Goal: Transaction & Acquisition: Purchase product/service

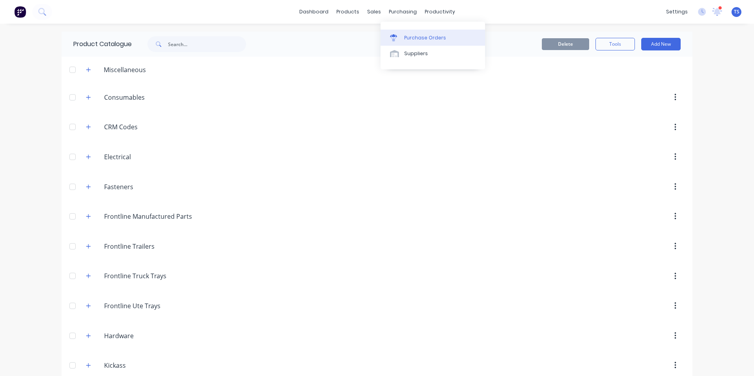
click at [413, 39] on div "Purchase Orders" at bounding box center [425, 37] width 42 height 7
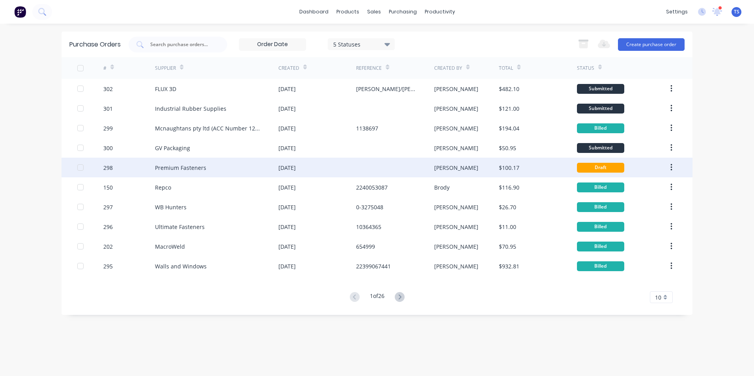
click at [176, 168] on div "Premium Fasteners" at bounding box center [180, 168] width 51 height 8
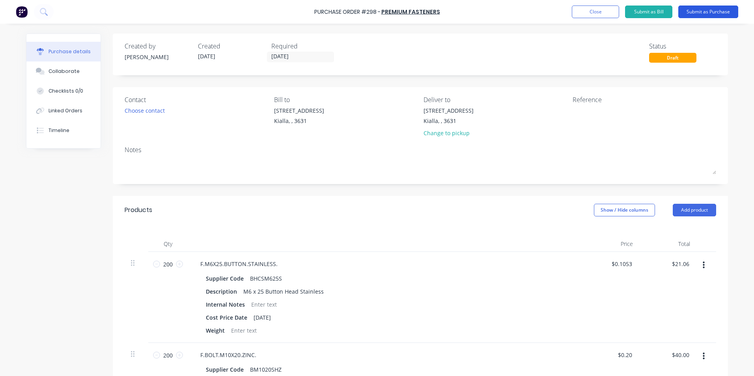
click at [707, 11] on button "Submit as Purchase" at bounding box center [709, 12] width 60 height 13
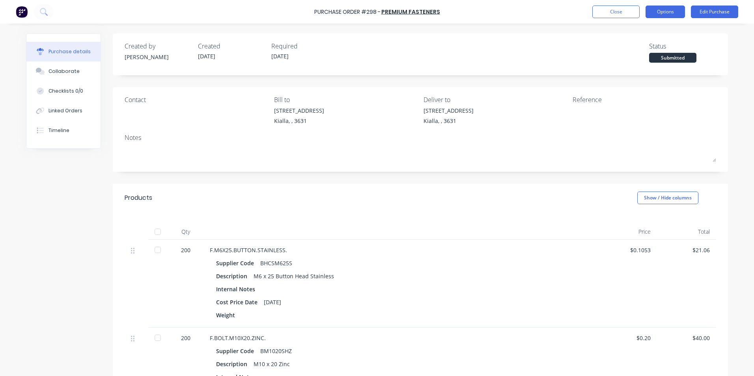
click at [661, 11] on button "Options" at bounding box center [665, 12] width 39 height 13
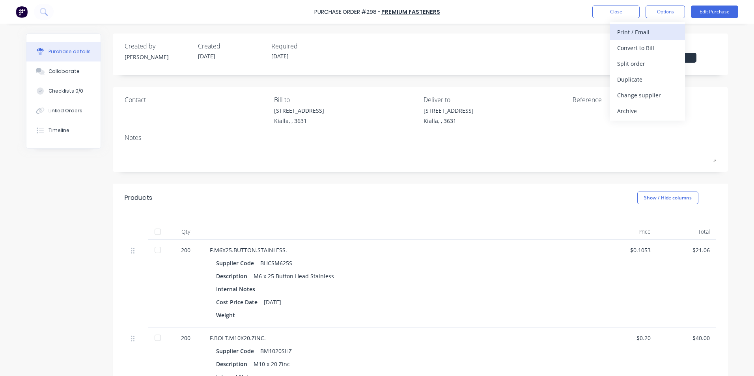
click at [634, 32] on div "Print / Email" at bounding box center [647, 31] width 61 height 11
click at [636, 46] on div "With pricing" at bounding box center [647, 47] width 61 height 11
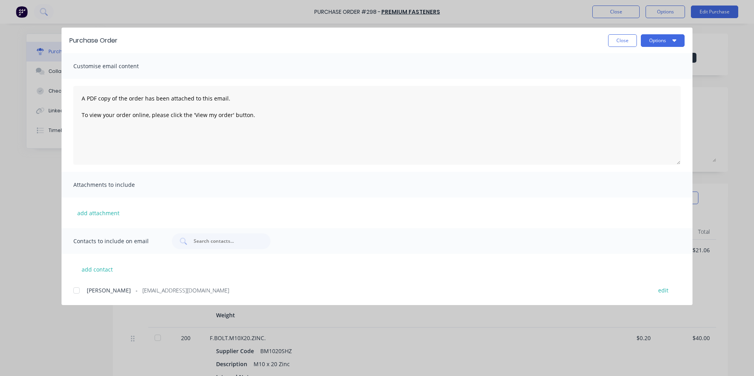
click at [77, 292] on div at bounding box center [77, 291] width 16 height 16
click at [668, 40] on button "Options" at bounding box center [663, 40] width 44 height 13
click at [666, 91] on div "Email" at bounding box center [647, 91] width 61 height 11
click at [625, 39] on button "Close" at bounding box center [622, 40] width 29 height 13
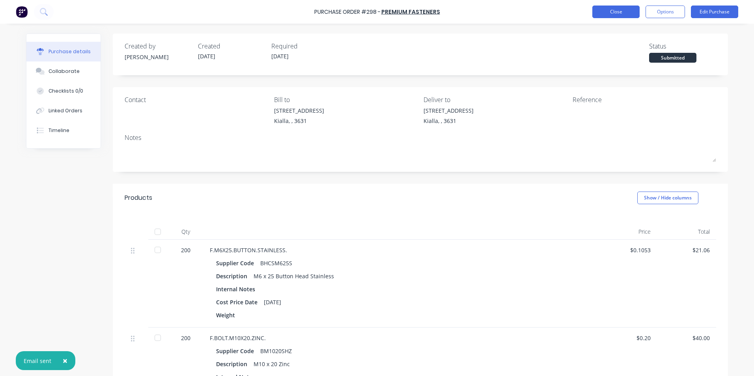
click at [615, 13] on button "Close" at bounding box center [616, 12] width 47 height 13
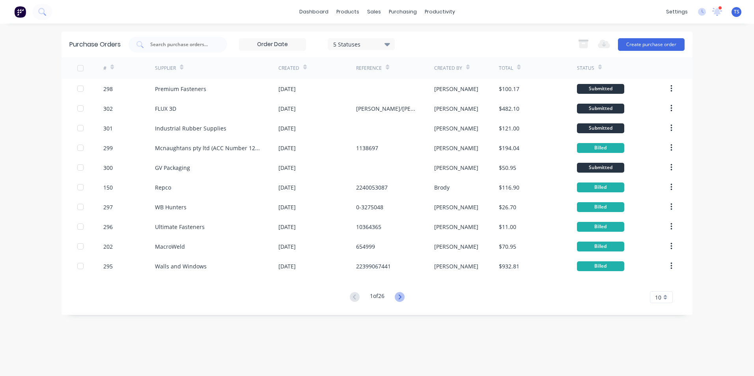
click at [402, 298] on icon at bounding box center [400, 297] width 10 height 10
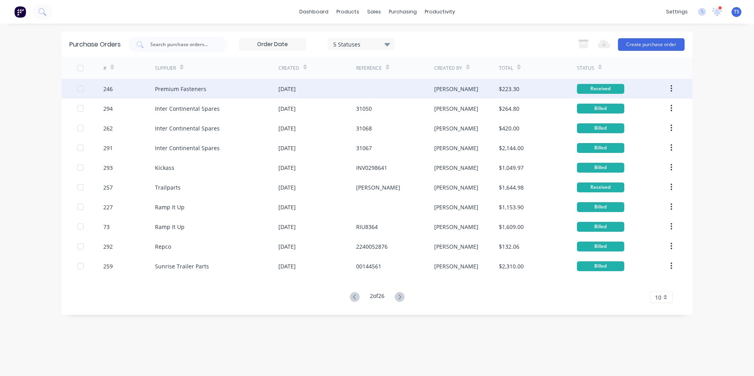
click at [181, 92] on div "Premium Fasteners" at bounding box center [180, 89] width 51 height 8
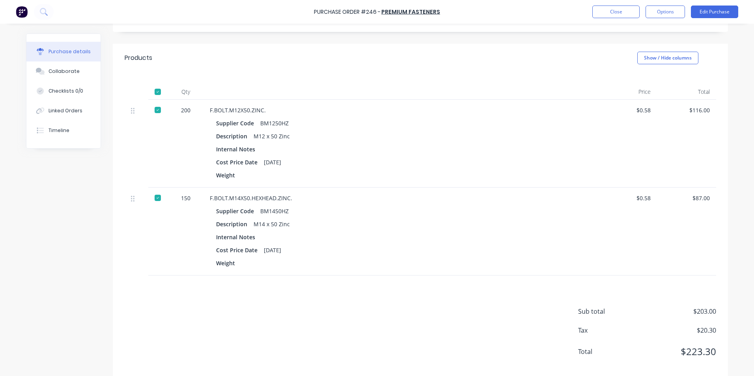
scroll to position [152, 0]
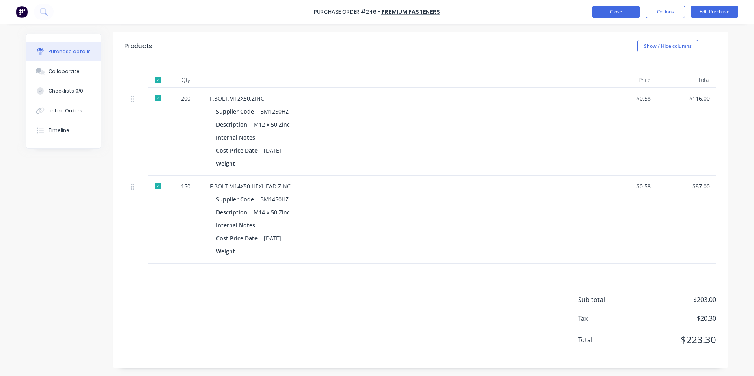
click at [609, 13] on button "Close" at bounding box center [616, 12] width 47 height 13
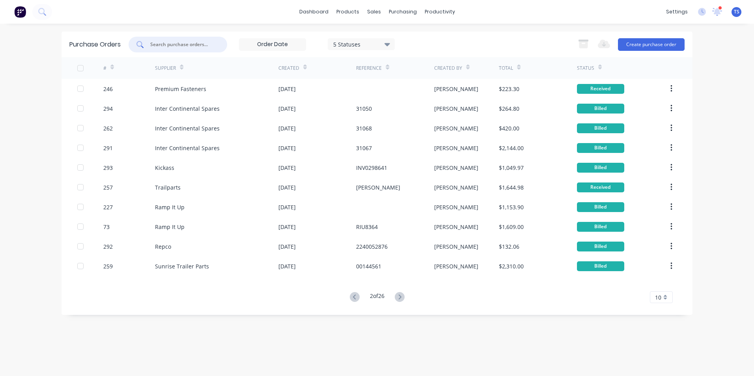
click at [193, 43] on input "text" at bounding box center [182, 45] width 65 height 8
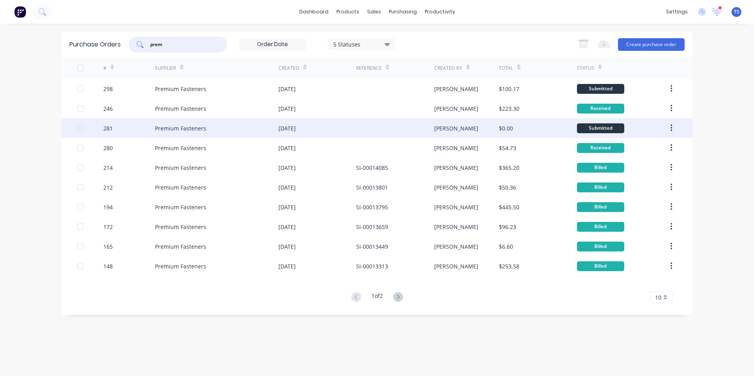
type input "prem"
click at [206, 131] on div "Premium Fasteners" at bounding box center [216, 128] width 123 height 20
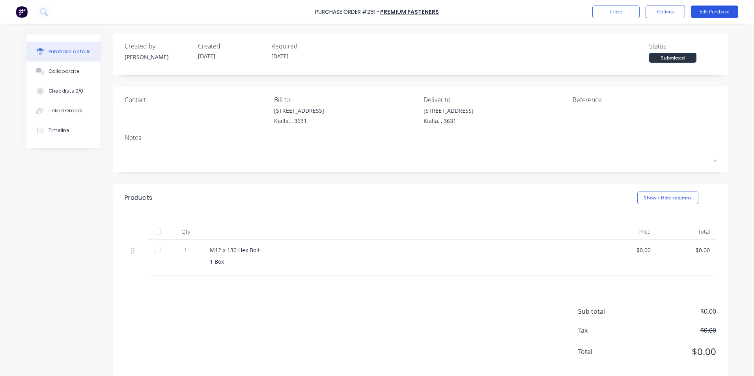
click at [716, 10] on button "Edit Purchase" at bounding box center [714, 12] width 47 height 13
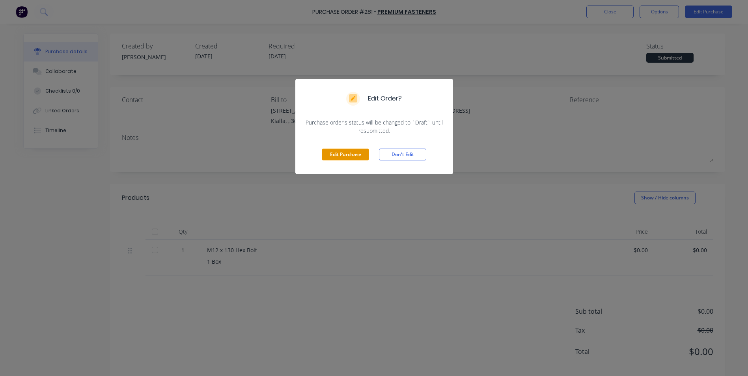
click at [342, 152] on button "Edit Purchase" at bounding box center [345, 155] width 47 height 12
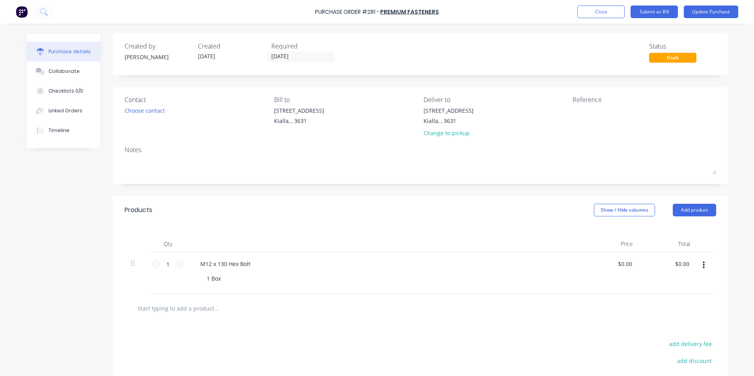
click at [182, 310] on input "text" at bounding box center [216, 309] width 158 height 16
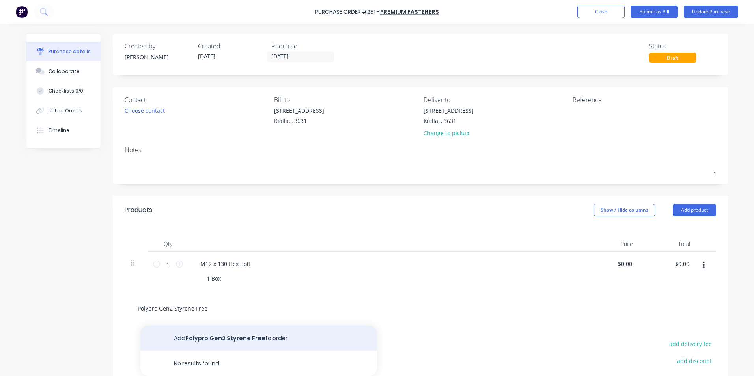
type input "Polypro Gen2 Styrene Free"
click at [225, 342] on button "Add Polypro Gen2 Styrene Free to order" at bounding box center [258, 338] width 237 height 25
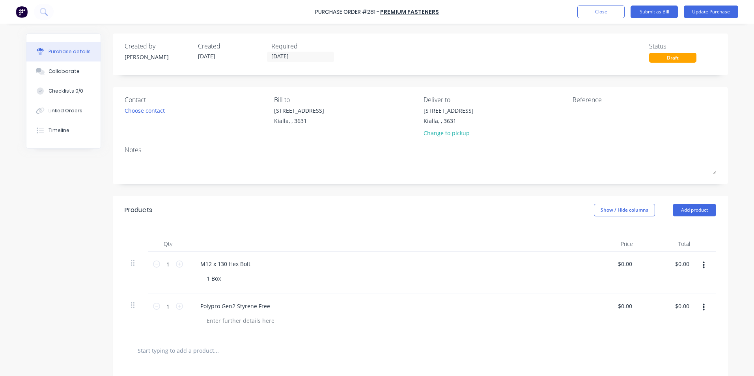
click at [206, 354] on input "text" at bounding box center [216, 351] width 158 height 16
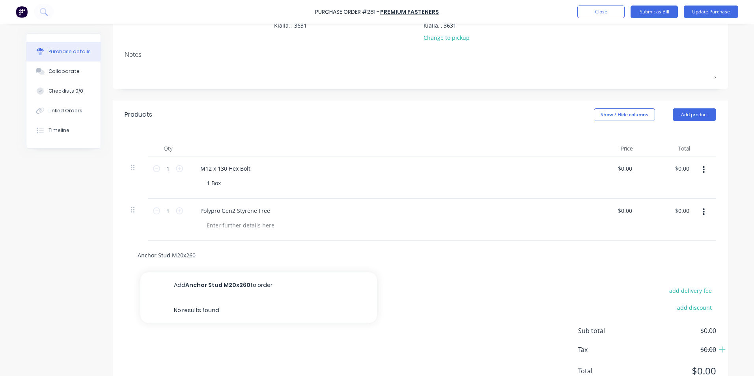
scroll to position [118, 0]
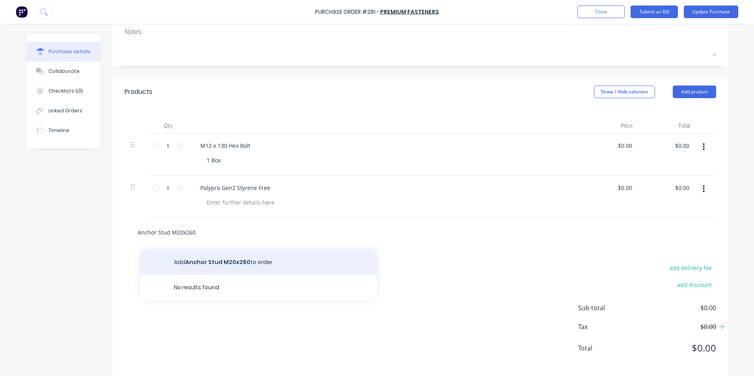
type input "Anchor Stud M20x260"
click at [230, 263] on button "Add Anchor Stud M20x260 to order" at bounding box center [258, 262] width 237 height 25
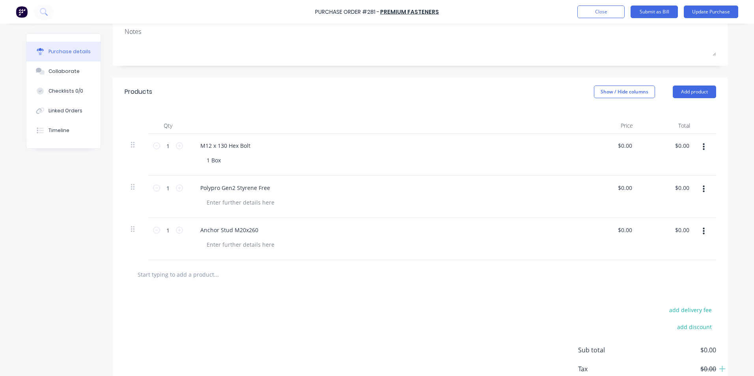
click at [205, 274] on input "text" at bounding box center [216, 275] width 158 height 16
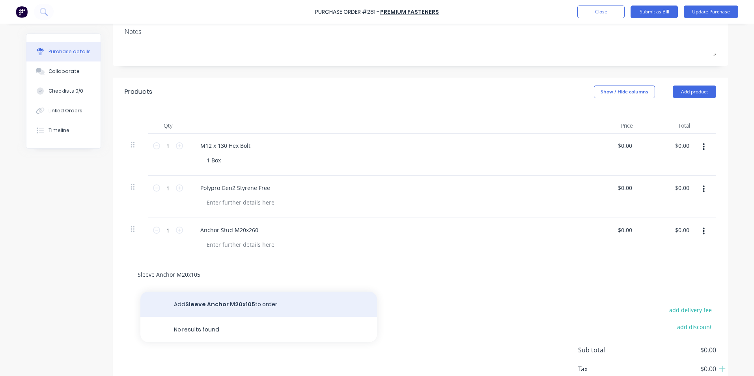
type input "Sleeve Anchor M20x105"
click at [213, 304] on button "Add Sleeve Anchor M20x105 to order" at bounding box center [258, 304] width 237 height 25
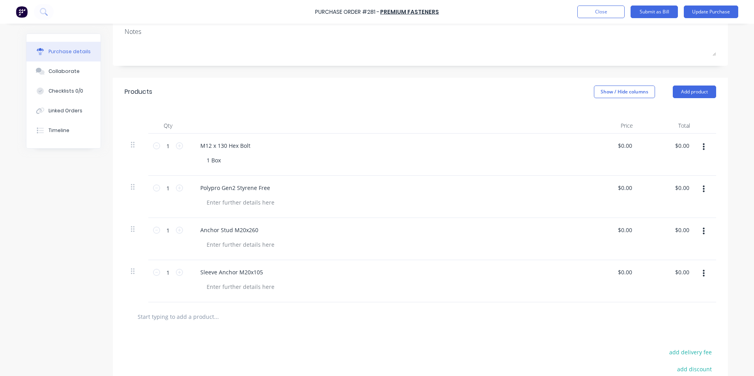
click at [193, 316] on input "text" at bounding box center [216, 317] width 158 height 16
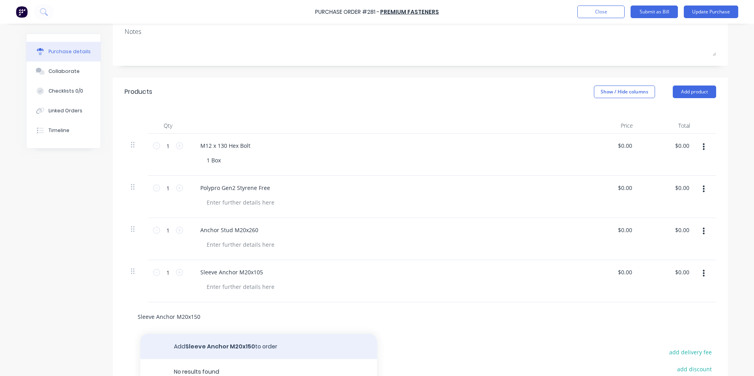
type input "Sleeve Anchor M20x150"
click at [243, 347] on button "Add Sleeve Anchor M20x150 to order" at bounding box center [258, 346] width 237 height 25
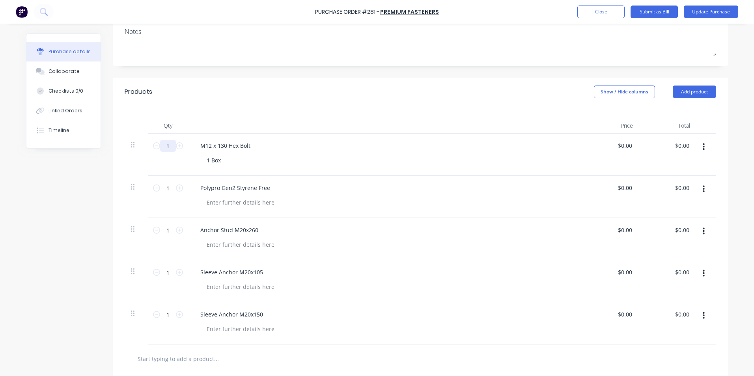
click at [165, 145] on input "1" at bounding box center [168, 146] width 16 height 12
type input "25"
click at [165, 186] on input "1" at bounding box center [168, 188] width 16 height 12
type input "2"
click at [165, 229] on input "1" at bounding box center [168, 230] width 16 height 12
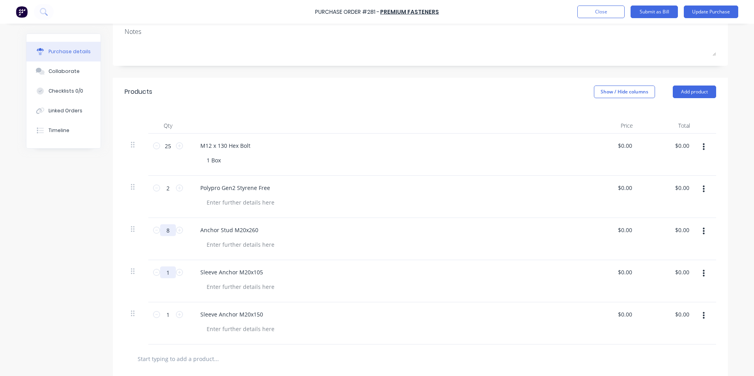
type input "8"
click at [166, 274] on input "1" at bounding box center [168, 273] width 16 height 12
type input "7"
click at [220, 159] on div "1 Box" at bounding box center [213, 160] width 27 height 11
click at [216, 203] on div at bounding box center [240, 202] width 80 height 11
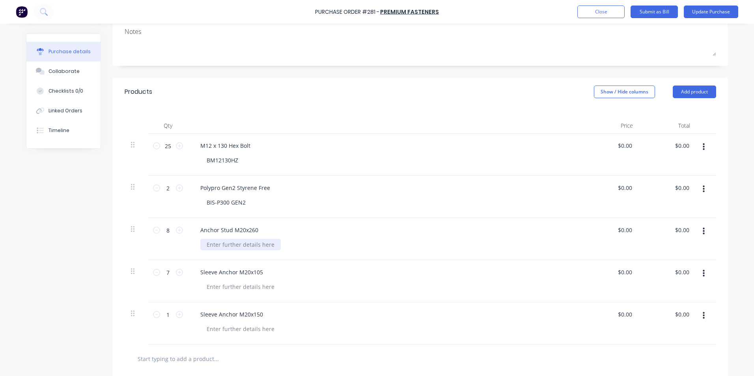
click at [240, 241] on div at bounding box center [240, 244] width 80 height 11
click at [239, 288] on div at bounding box center [240, 286] width 80 height 11
click at [229, 329] on div at bounding box center [240, 329] width 80 height 11
click at [171, 360] on input "text" at bounding box center [216, 359] width 158 height 16
drag, startPoint x: 630, startPoint y: 144, endPoint x: 626, endPoint y: 144, distance: 4.8
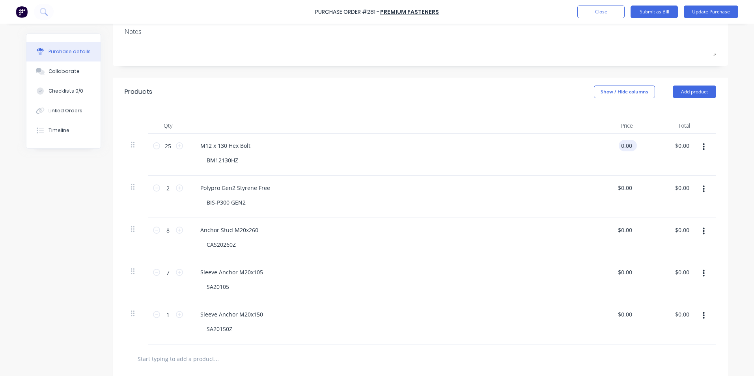
click at [626, 144] on input "0.00" at bounding box center [626, 145] width 15 height 11
click at [630, 146] on input "0.00" at bounding box center [626, 145] width 15 height 11
type input "0"
type input "$38.33"
type input "$958.25"
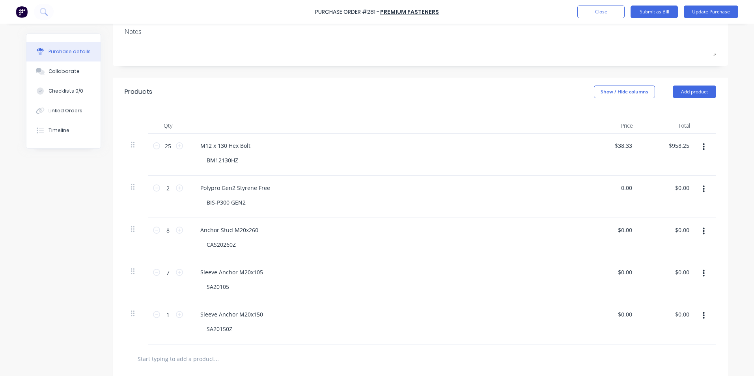
drag, startPoint x: 630, startPoint y: 187, endPoint x: 600, endPoint y: 190, distance: 29.8
click at [609, 190] on div "0.00 0.00" at bounding box center [610, 197] width 57 height 42
type input "$27.90"
type input "$55.80"
drag, startPoint x: 630, startPoint y: 231, endPoint x: 588, endPoint y: 230, distance: 42.6
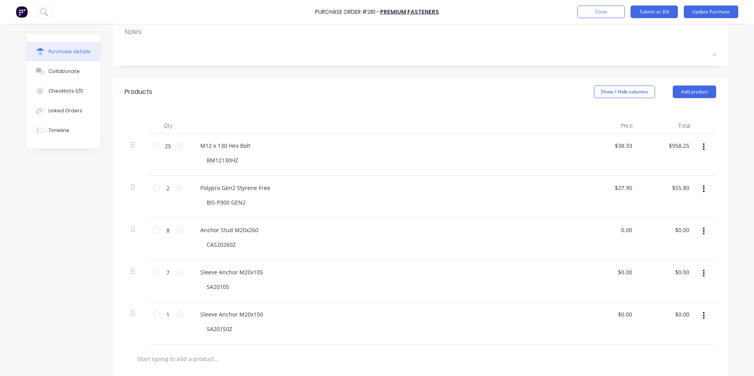
click at [594, 234] on div "0.00 0.00" at bounding box center [610, 239] width 57 height 42
type input "$34.58"
type input "$276.64"
drag, startPoint x: 630, startPoint y: 273, endPoint x: 610, endPoint y: 275, distance: 19.9
click at [610, 275] on div "0.00 0.00" at bounding box center [610, 281] width 57 height 42
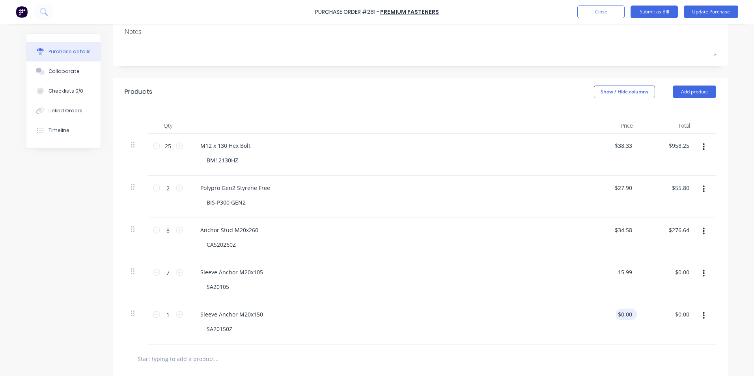
type input "$15.99"
type input "$111.93"
drag, startPoint x: 629, startPoint y: 313, endPoint x: 604, endPoint y: 318, distance: 25.7
click at [604, 318] on div "0.00 0.00" at bounding box center [610, 324] width 57 height 42
type input "$3.01"
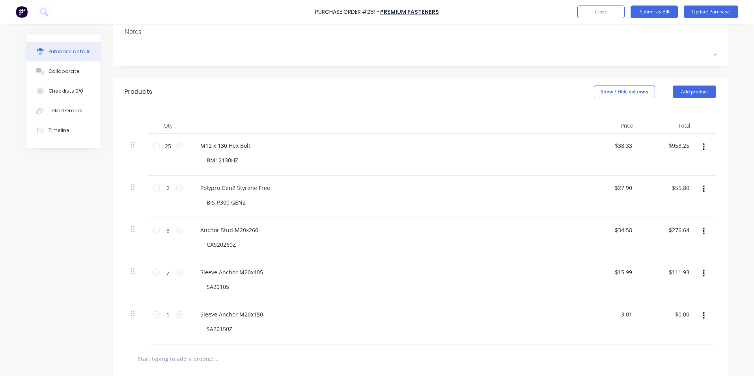
type input "$3.01"
click at [583, 348] on div at bounding box center [421, 359] width 592 height 29
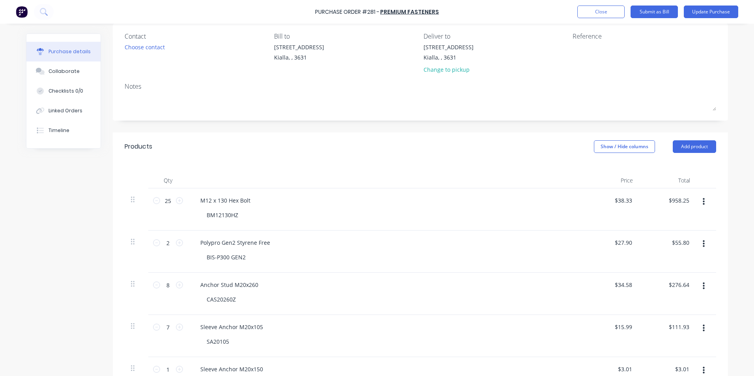
scroll to position [56, 0]
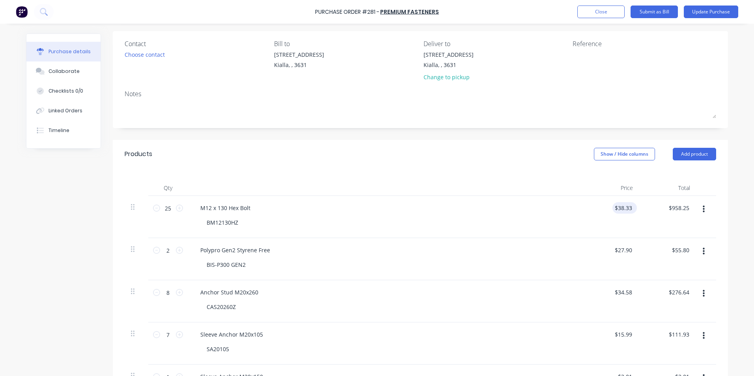
drag, startPoint x: 632, startPoint y: 206, endPoint x: 612, endPoint y: 206, distance: 20.1
click at [613, 206] on div "$38.33 $38.33" at bounding box center [625, 207] width 24 height 11
click at [630, 206] on input "38.33" at bounding box center [625, 207] width 18 height 11
type input "3"
type input "$38.33"
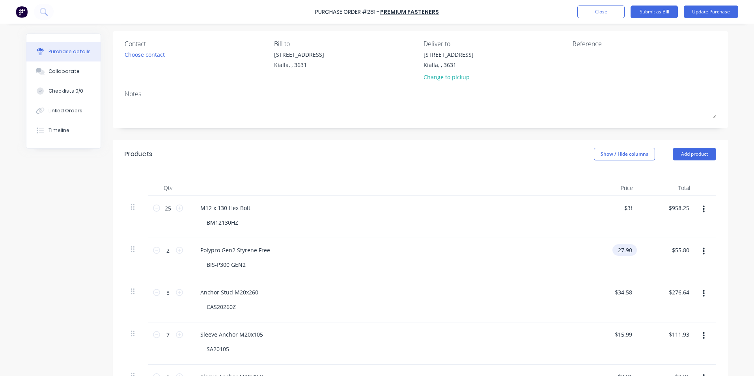
click at [630, 250] on input "27.90" at bounding box center [623, 250] width 21 height 11
type input "2"
type input "958.25"
type input "$27.90"
click at [686, 208] on input "958.25" at bounding box center [680, 207] width 21 height 11
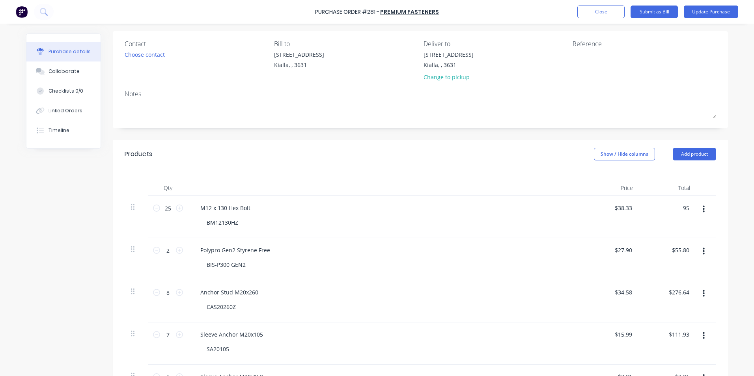
type input "9"
type input "38.33"
type input "$1.5332"
type input "$38.33"
click at [688, 252] on input "55.80" at bounding box center [682, 250] width 18 height 11
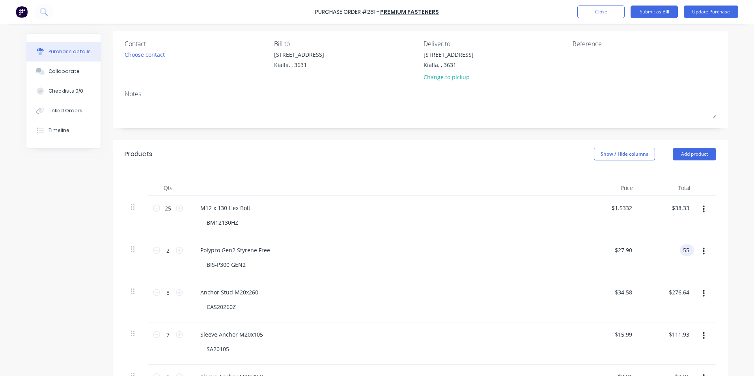
type input "5"
type input "27.90"
type input "$13.95"
type input "$27.90"
click at [688, 294] on div "$276.64 $276.64" at bounding box center [681, 292] width 28 height 11
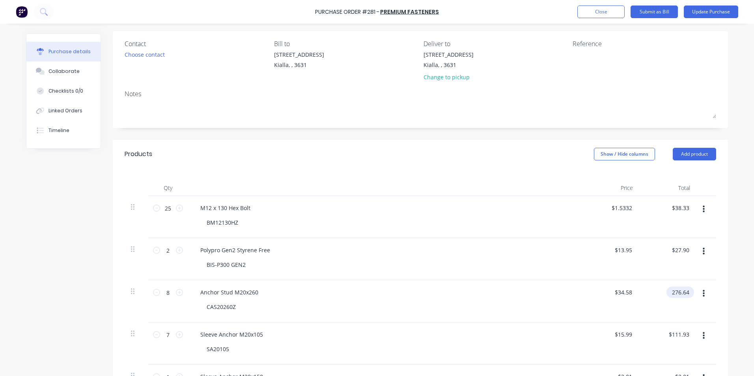
click at [688, 292] on input "276.64" at bounding box center [679, 292] width 24 height 11
type input "2"
type input "34.58"
type input "$4.3225"
type input "$34.58"
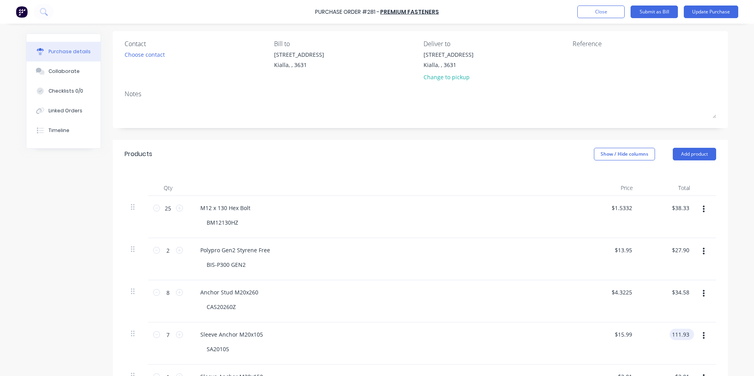
click at [688, 333] on input "111.93" at bounding box center [680, 334] width 21 height 11
type input "1"
click at [686, 334] on input "15.99" at bounding box center [682, 334] width 18 height 11
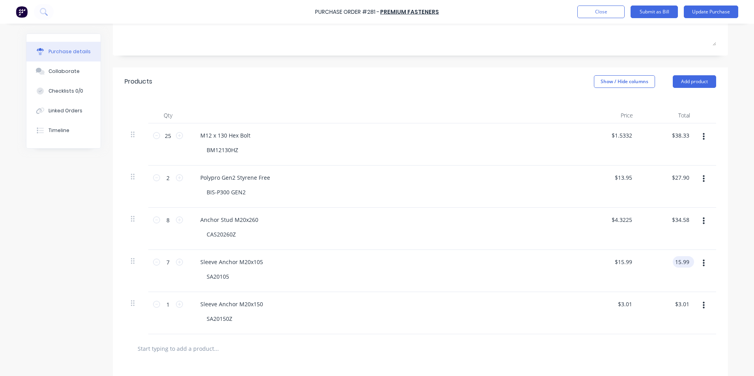
scroll to position [135, 0]
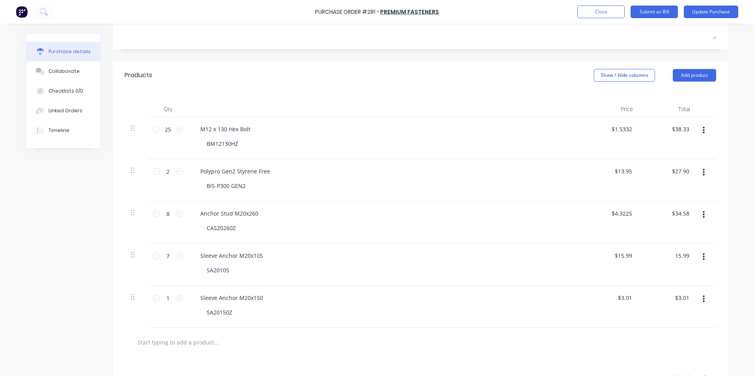
type input "15.99"
type input "$2.2843"
type input "$15.99"
click at [624, 353] on div at bounding box center [421, 342] width 592 height 29
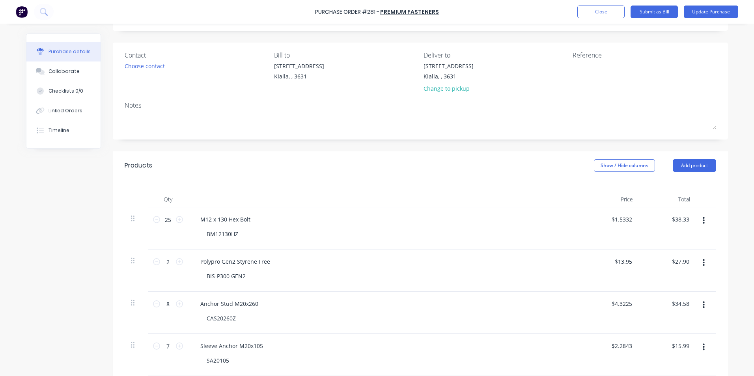
scroll to position [0, 0]
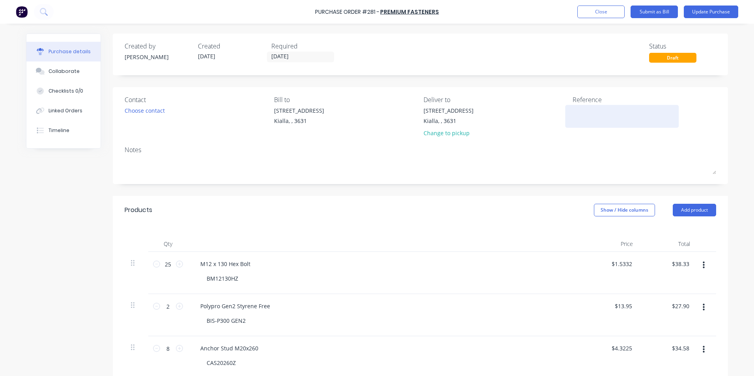
click at [573, 109] on textarea at bounding box center [622, 116] width 99 height 18
type textarea "SI-000147"
type textarea "x"
type textarea "SI-0001476"
type textarea "x"
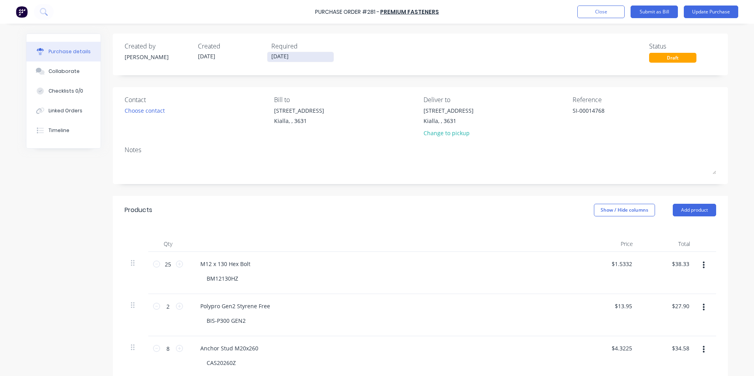
type textarea "SI-00014768"
type textarea "x"
type textarea "SI-00014768"
click at [294, 54] on input "[DATE]" at bounding box center [300, 57] width 66 height 10
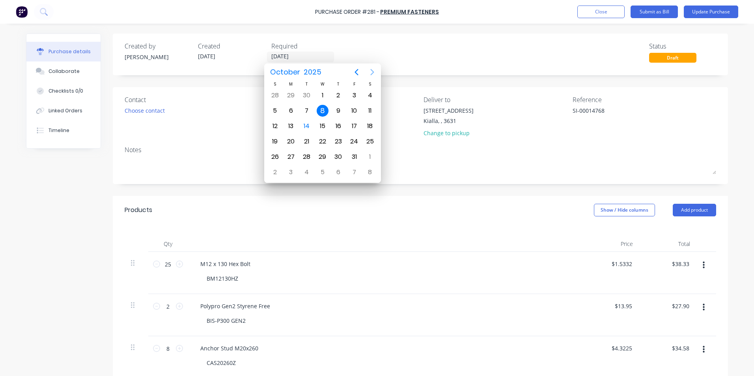
click at [375, 72] on icon "Next page" at bounding box center [372, 71] width 9 height 9
click at [310, 156] on div "25" at bounding box center [307, 157] width 12 height 12
type textarea "x"
type input "[DATE]"
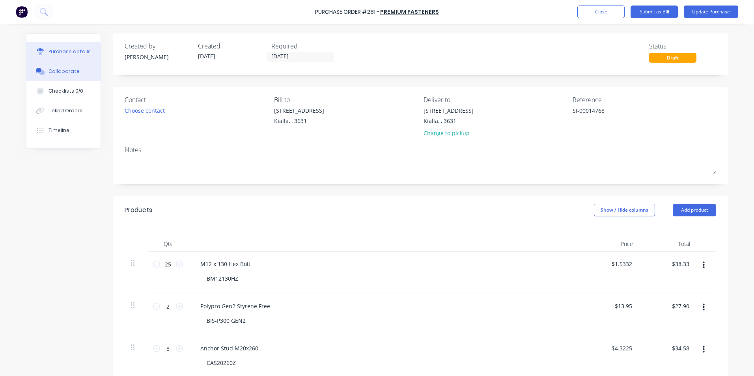
click at [57, 74] on div "Collaborate" at bounding box center [64, 71] width 31 height 7
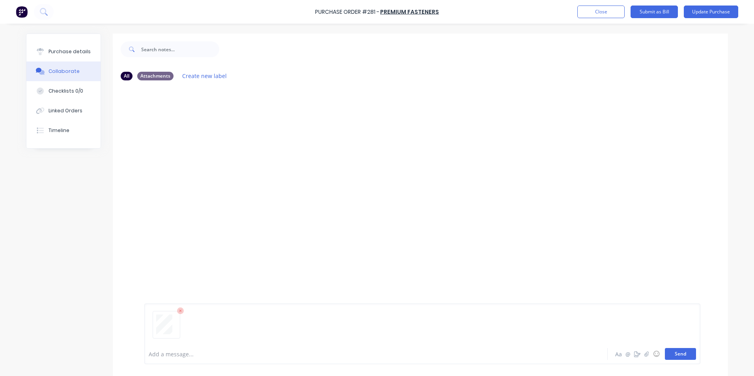
click at [679, 355] on button "Send" at bounding box center [680, 354] width 31 height 12
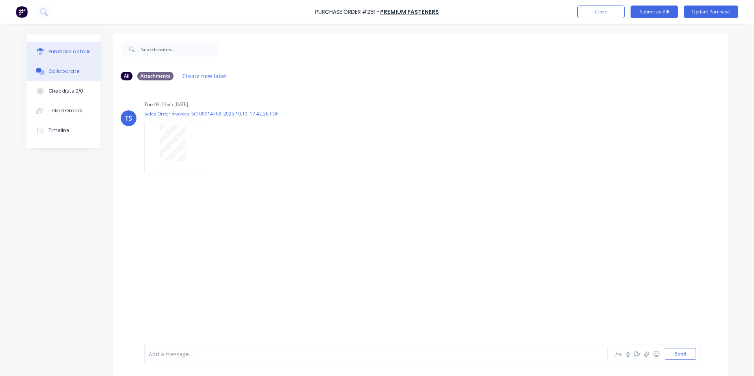
click at [83, 51] on div "Purchase details" at bounding box center [70, 51] width 42 height 7
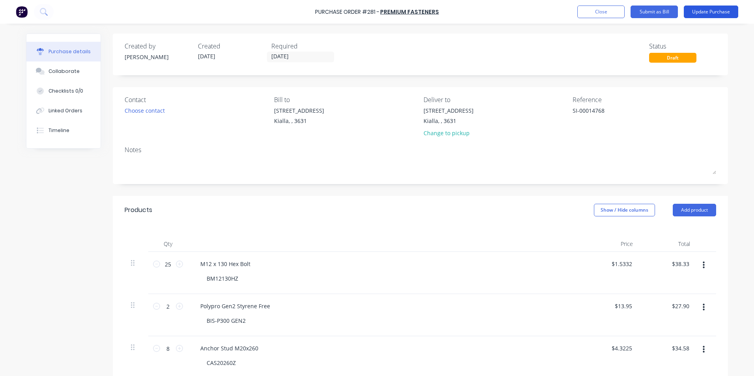
click at [715, 10] on button "Update Purchase" at bounding box center [711, 12] width 54 height 13
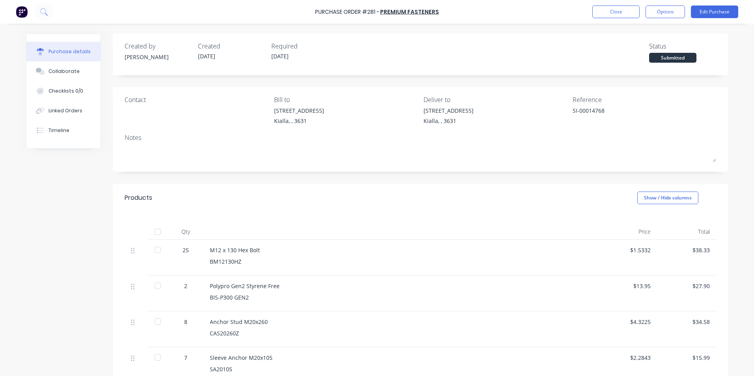
click at [155, 234] on div at bounding box center [158, 232] width 16 height 16
click at [677, 11] on button "Options" at bounding box center [665, 12] width 39 height 13
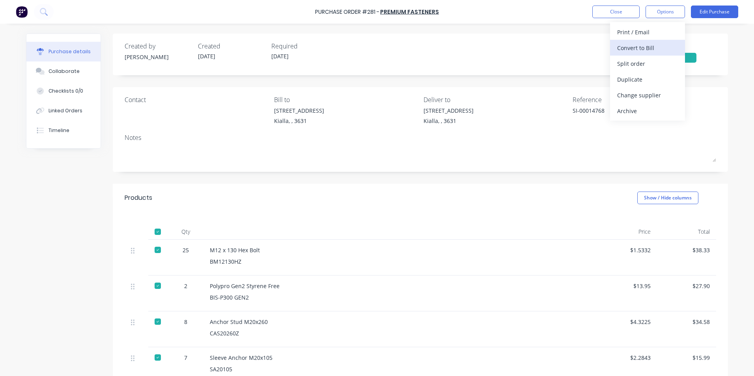
click at [637, 47] on div "Convert to Bill" at bounding box center [647, 47] width 61 height 11
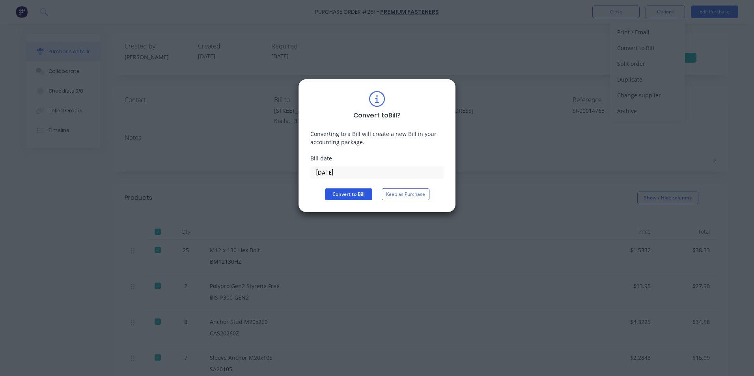
click at [352, 196] on button "Convert to Bill" at bounding box center [348, 195] width 47 height 12
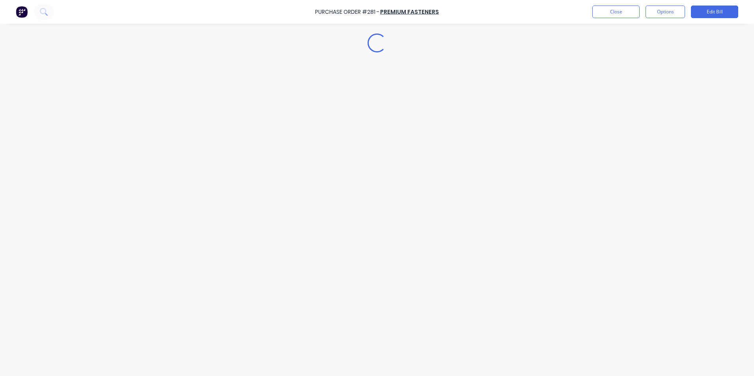
type textarea "x"
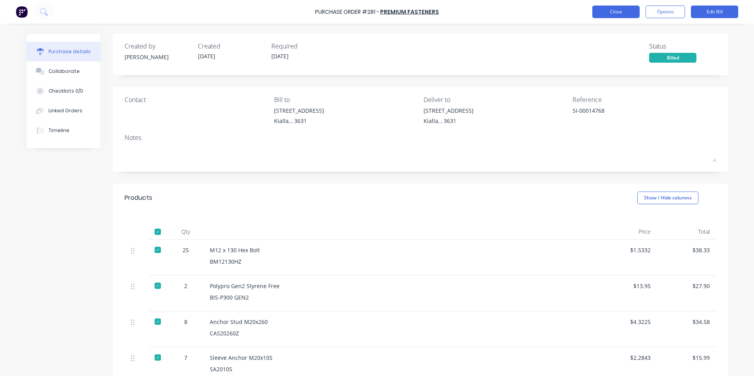
click at [613, 11] on button "Close" at bounding box center [616, 12] width 47 height 13
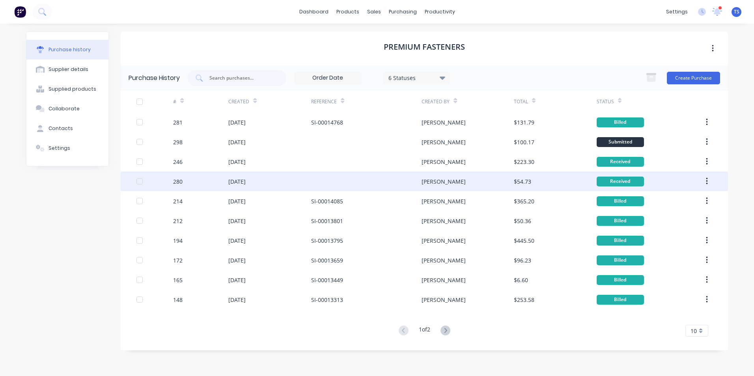
click at [190, 184] on div "280" at bounding box center [200, 182] width 55 height 20
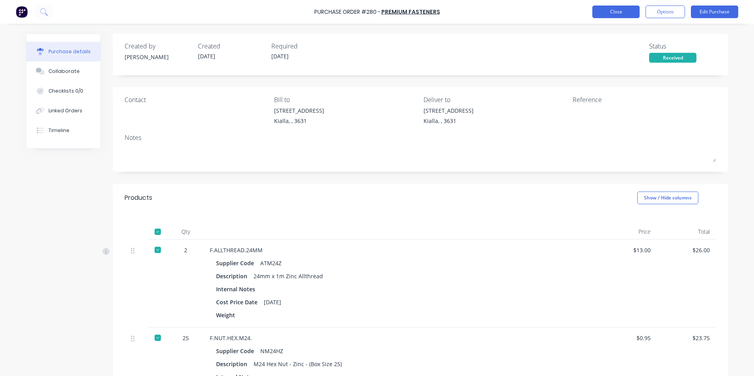
click at [608, 10] on button "Close" at bounding box center [616, 12] width 47 height 13
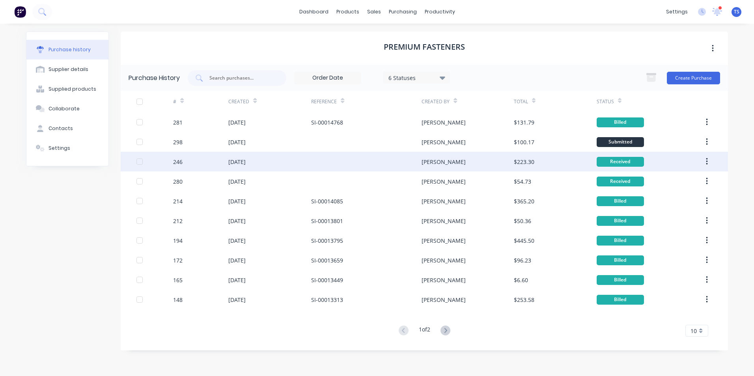
click at [515, 159] on div "$223.30" at bounding box center [524, 162] width 21 height 8
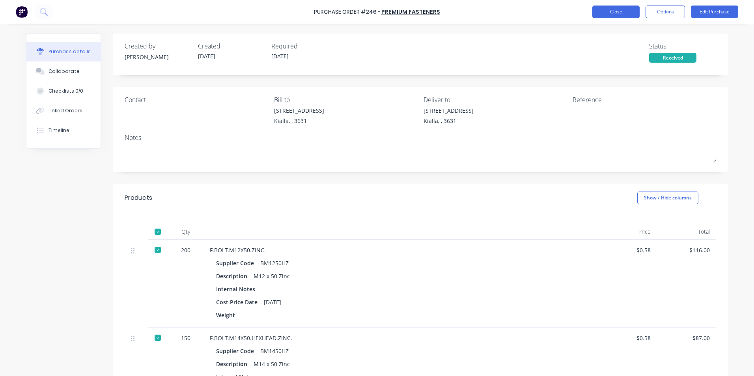
click at [616, 11] on button "Close" at bounding box center [616, 12] width 47 height 13
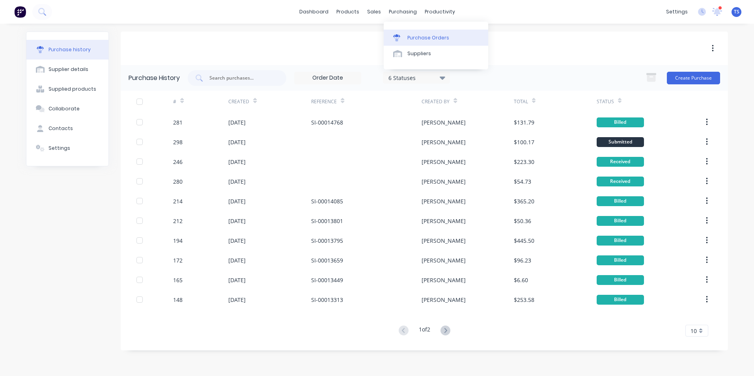
click at [421, 39] on div "Purchase Orders" at bounding box center [429, 37] width 42 height 7
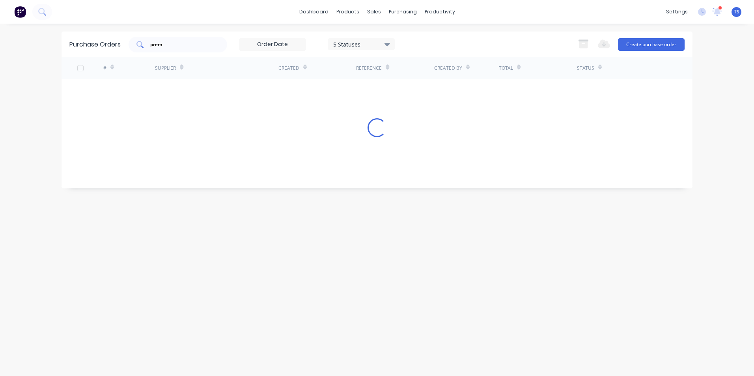
click at [163, 45] on input "prem" at bounding box center [182, 45] width 65 height 8
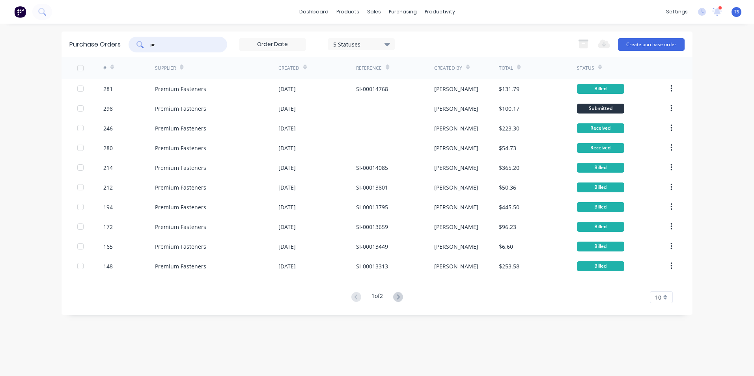
type input "p"
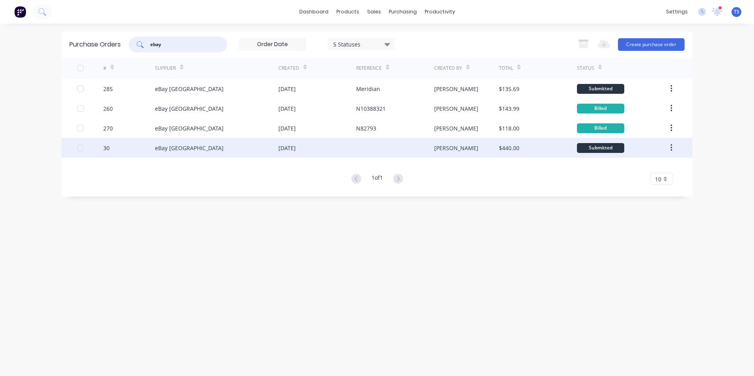
type input "ebay"
click at [227, 151] on div "eBay [GEOGRAPHIC_DATA]" at bounding box center [216, 148] width 123 height 20
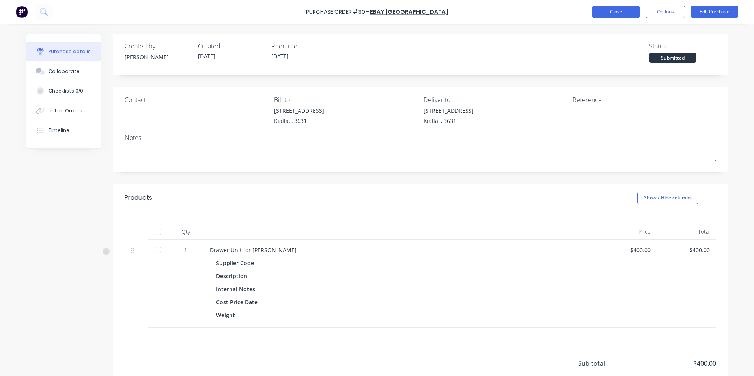
click at [606, 11] on button "Close" at bounding box center [616, 12] width 47 height 13
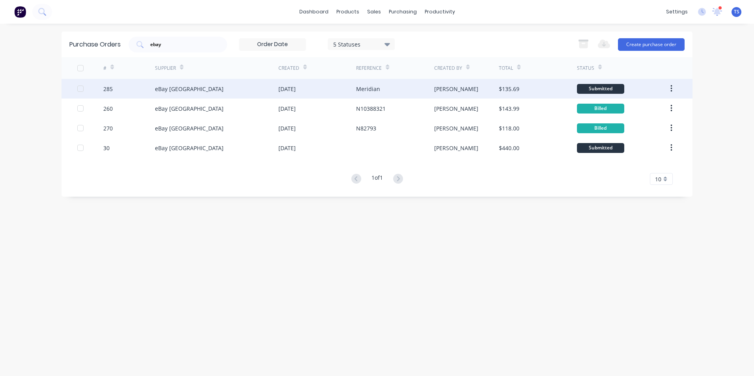
click at [288, 89] on div "[DATE]" at bounding box center [287, 89] width 17 height 8
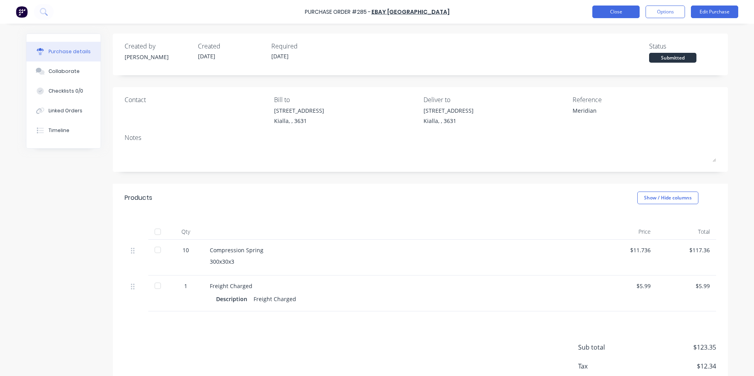
click at [619, 11] on button "Close" at bounding box center [616, 12] width 47 height 13
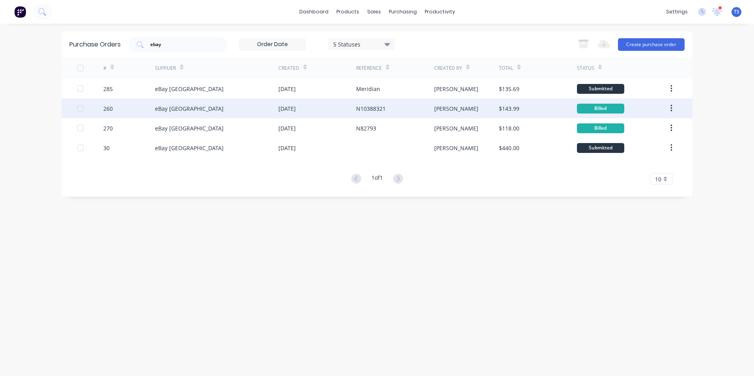
click at [173, 105] on div "eBay [GEOGRAPHIC_DATA]" at bounding box center [189, 109] width 69 height 8
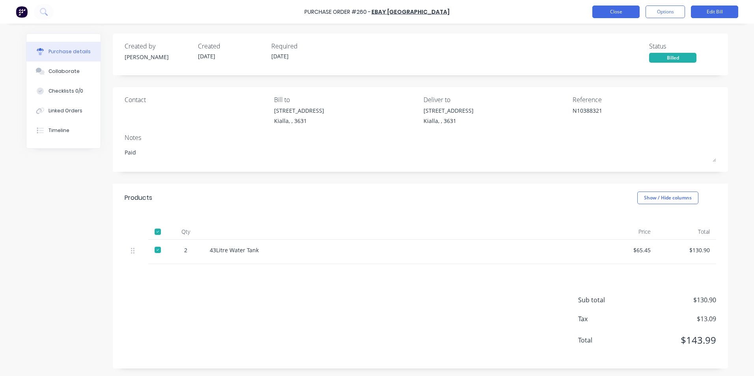
click at [624, 12] on button "Close" at bounding box center [616, 12] width 47 height 13
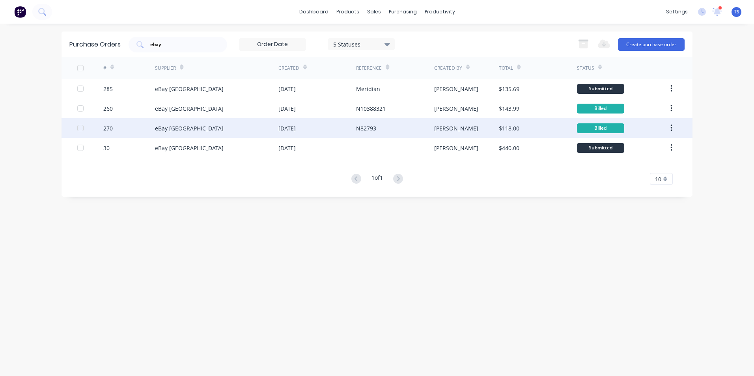
click at [161, 125] on div "eBay [GEOGRAPHIC_DATA]" at bounding box center [189, 128] width 69 height 8
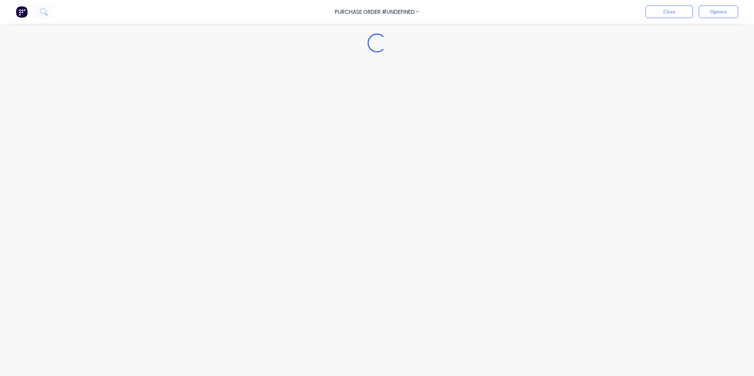
type textarea "x"
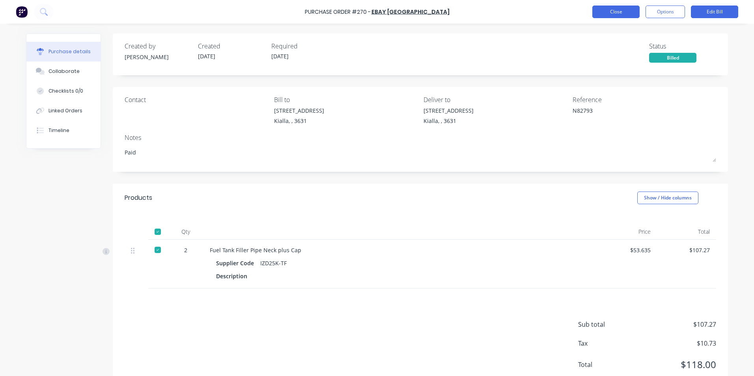
click at [612, 14] on button "Close" at bounding box center [616, 12] width 47 height 13
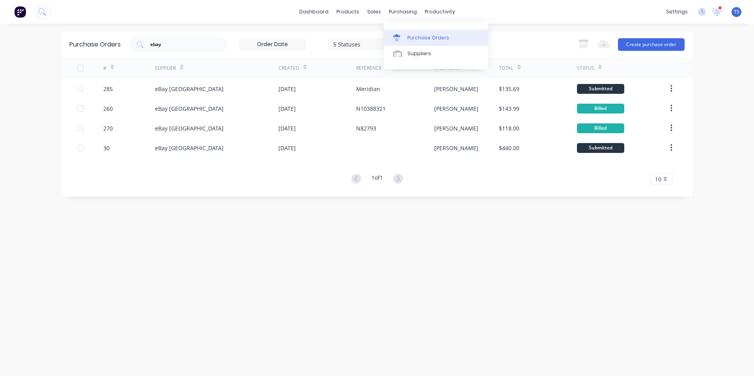
click at [413, 39] on div "Purchase Orders" at bounding box center [429, 37] width 42 height 7
click at [172, 41] on input "ebay" at bounding box center [182, 45] width 65 height 8
type input "e"
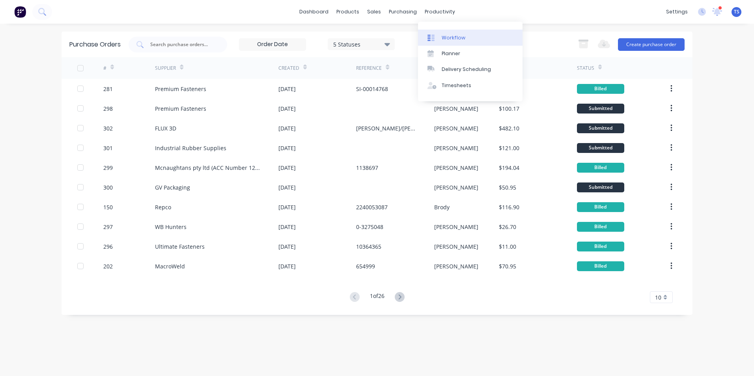
click at [447, 40] on div "Workflow" at bounding box center [454, 37] width 24 height 7
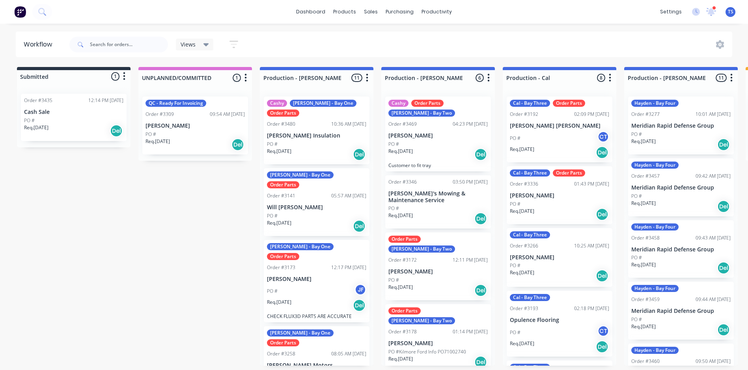
click at [529, 196] on p "[PERSON_NAME]" at bounding box center [559, 196] width 99 height 7
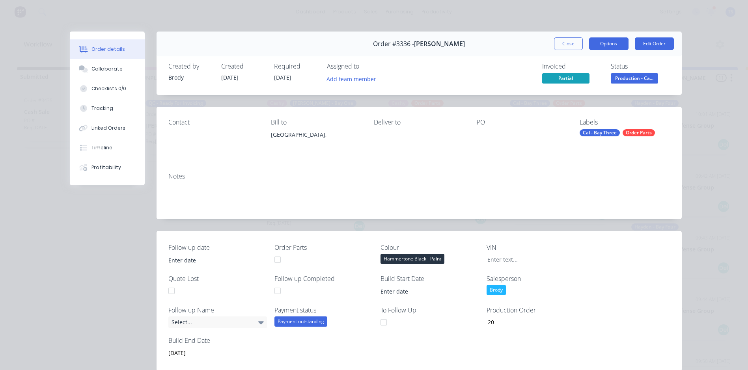
click at [604, 43] on button "Options" at bounding box center [608, 43] width 39 height 13
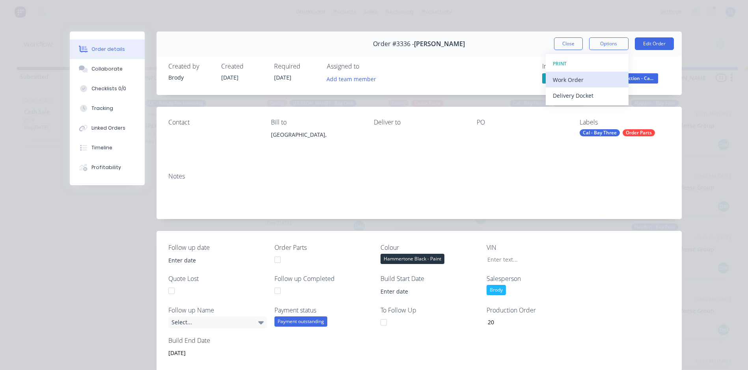
click at [581, 79] on div "Work Order" at bounding box center [587, 79] width 69 height 11
click at [564, 111] on div "Custom" at bounding box center [587, 111] width 69 height 11
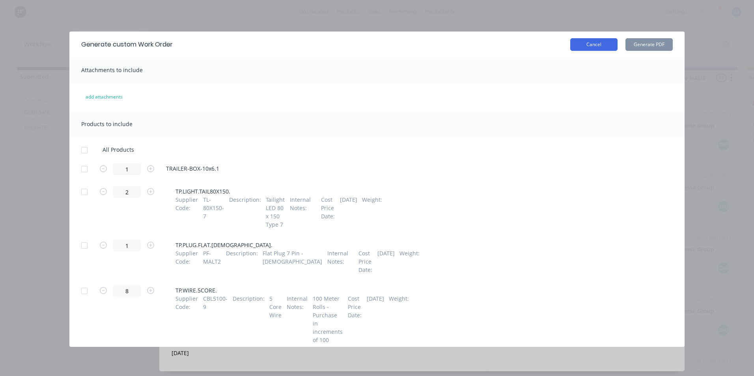
click at [593, 43] on button "Cancel" at bounding box center [593, 44] width 47 height 13
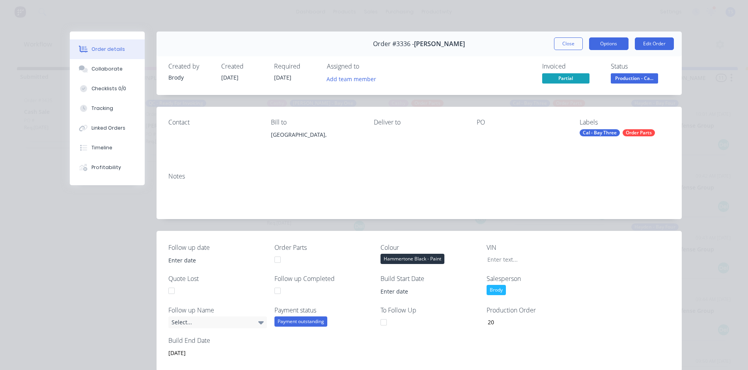
click at [615, 45] on button "Options" at bounding box center [608, 43] width 39 height 13
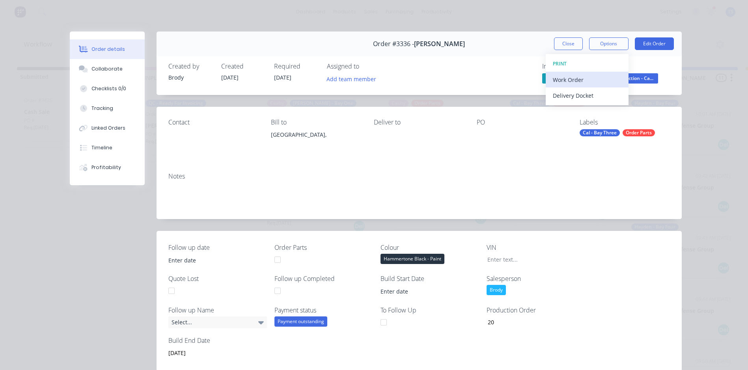
click at [595, 83] on div "Work Order" at bounding box center [587, 79] width 69 height 11
click at [589, 95] on div "Standard" at bounding box center [587, 95] width 69 height 11
click at [573, 43] on button "Close" at bounding box center [568, 43] width 29 height 13
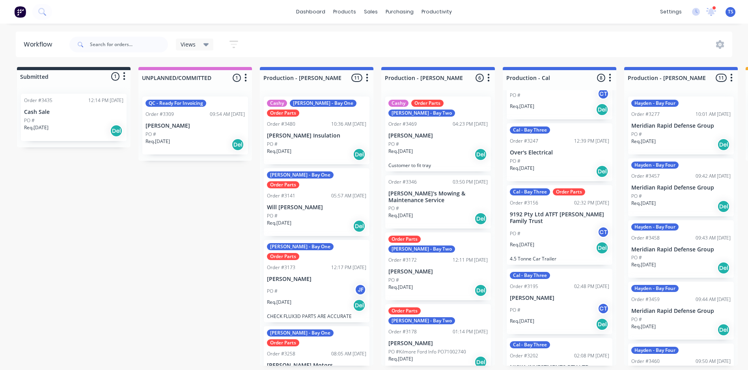
scroll to position [268, 0]
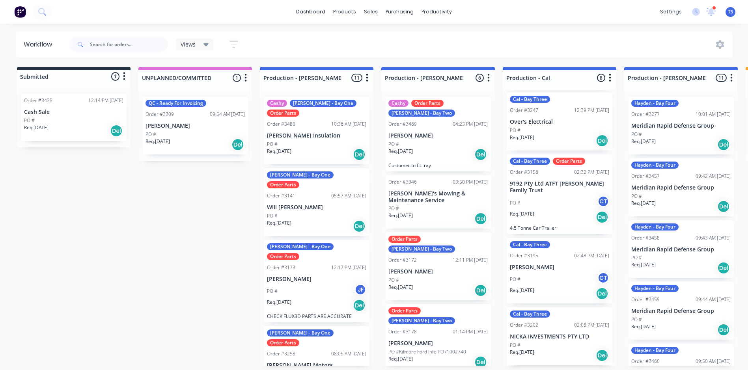
click at [527, 188] on p "9192 Pty Ltd ATFT [PERSON_NAME] Family Trust" at bounding box center [559, 187] width 99 height 13
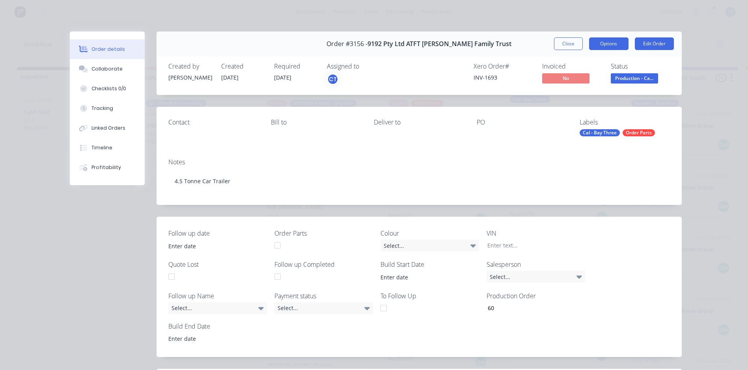
click at [600, 43] on button "Options" at bounding box center [608, 43] width 39 height 13
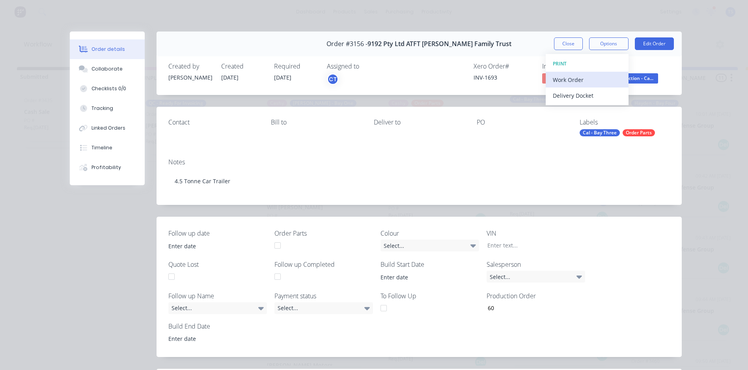
click at [580, 80] on div "Work Order" at bounding box center [587, 79] width 69 height 11
click at [567, 95] on div "Standard" at bounding box center [587, 95] width 69 height 11
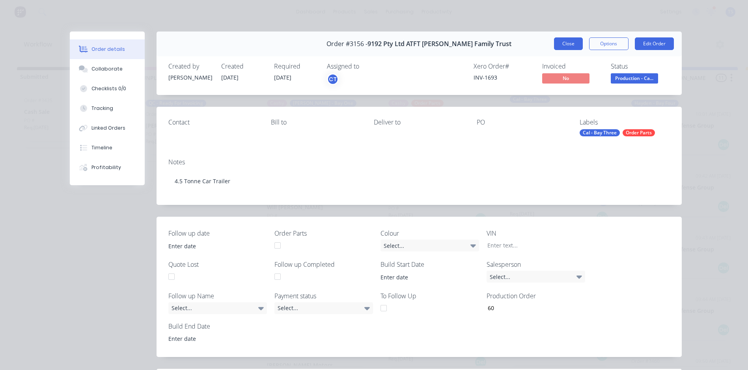
click at [559, 43] on button "Close" at bounding box center [568, 43] width 29 height 13
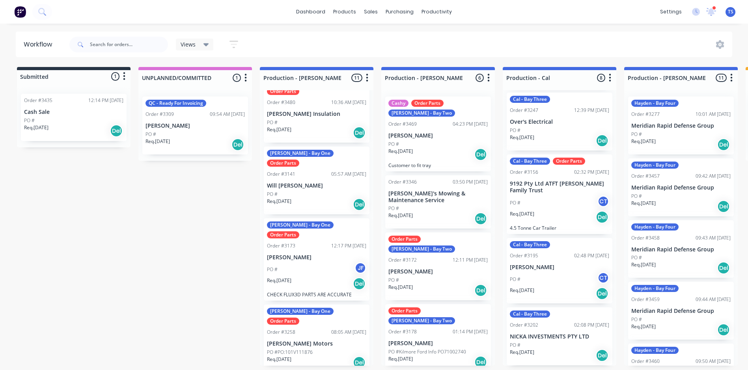
scroll to position [39, 0]
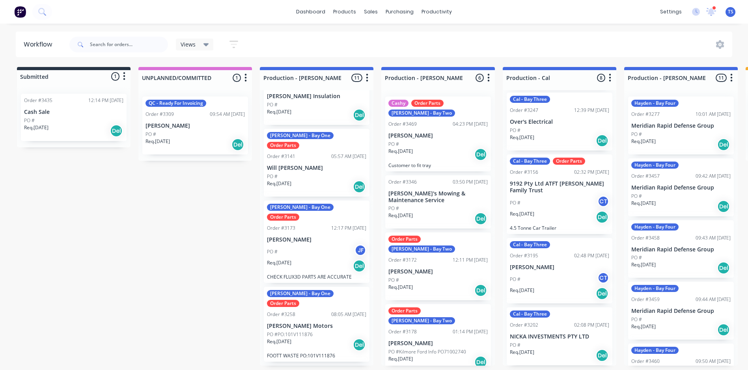
click at [281, 301] on div "[PERSON_NAME] - Bay One Order Parts Order #3258 08:05 AM [DATE] [PERSON_NAME] M…" at bounding box center [317, 324] width 106 height 75
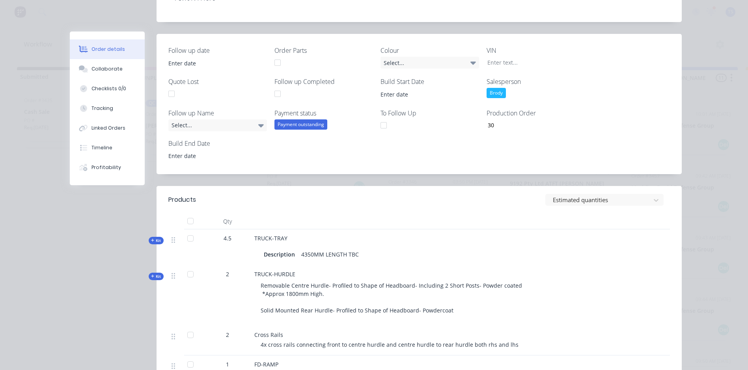
scroll to position [0, 0]
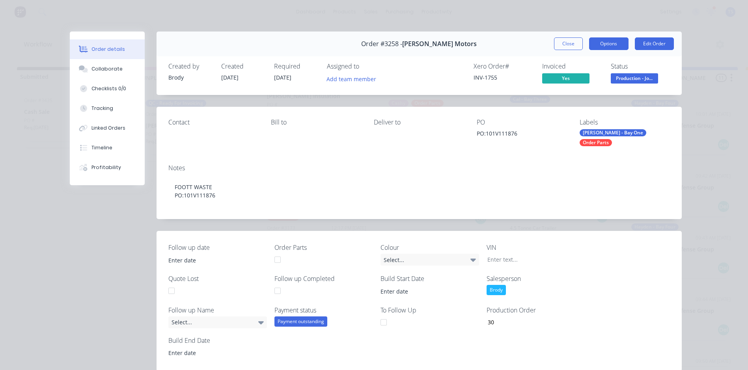
click at [601, 41] on button "Options" at bounding box center [608, 43] width 39 height 13
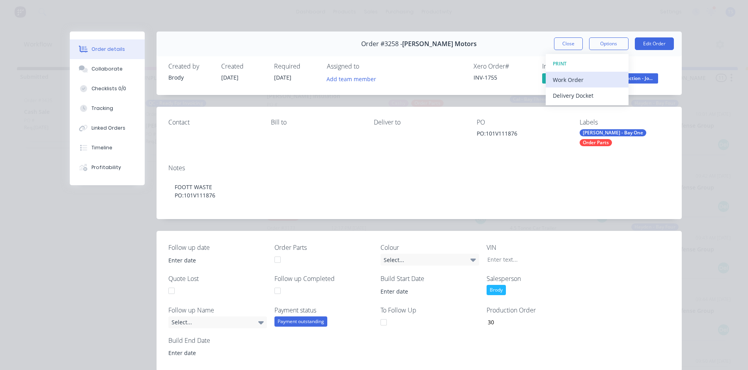
click at [579, 80] on div "Work Order" at bounding box center [587, 79] width 69 height 11
click at [566, 97] on div "Standard" at bounding box center [587, 95] width 69 height 11
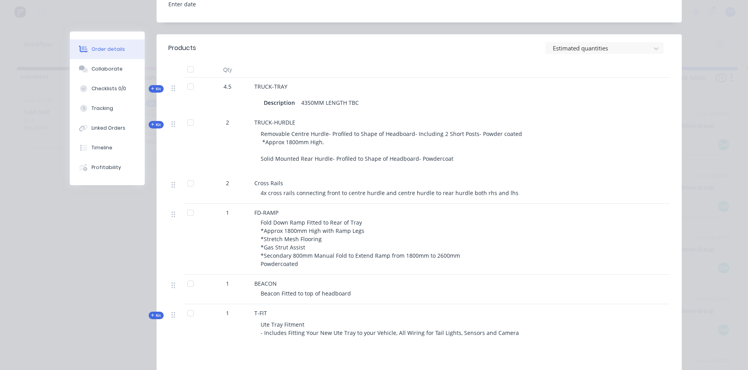
scroll to position [395, 0]
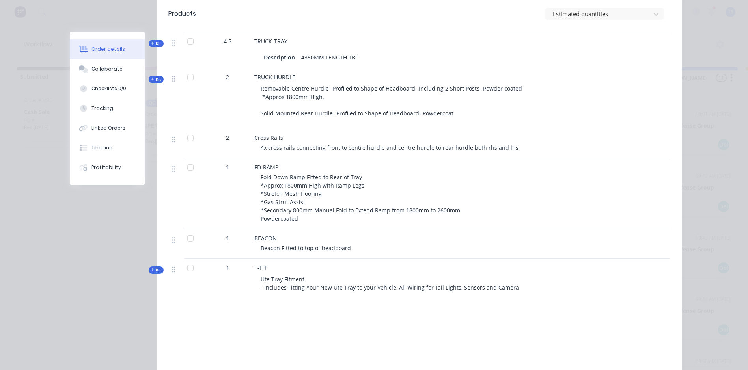
click at [151, 41] on icon "button" at bounding box center [153, 43] width 4 height 4
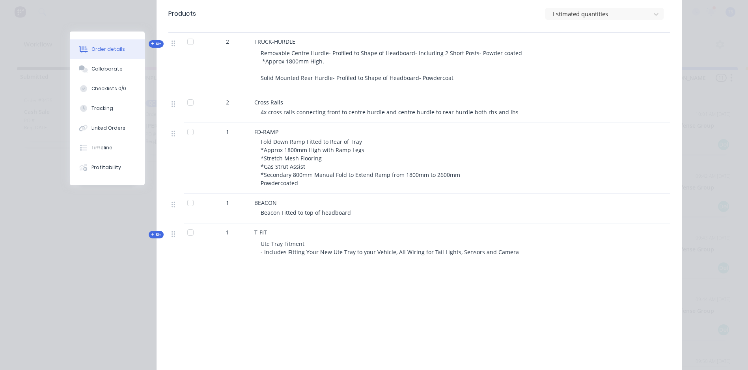
scroll to position [868, 0]
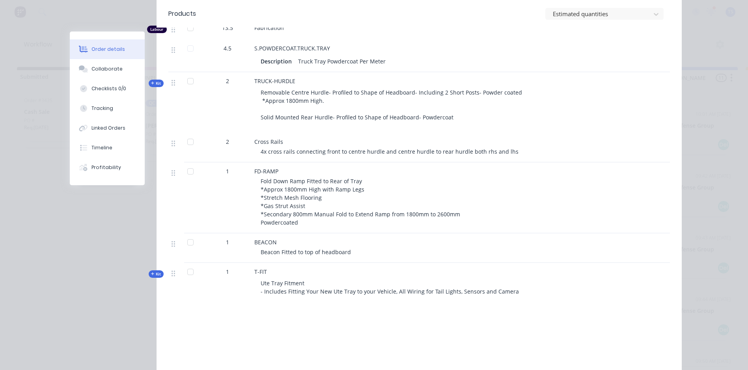
click at [151, 82] on icon "button" at bounding box center [152, 83] width 3 height 3
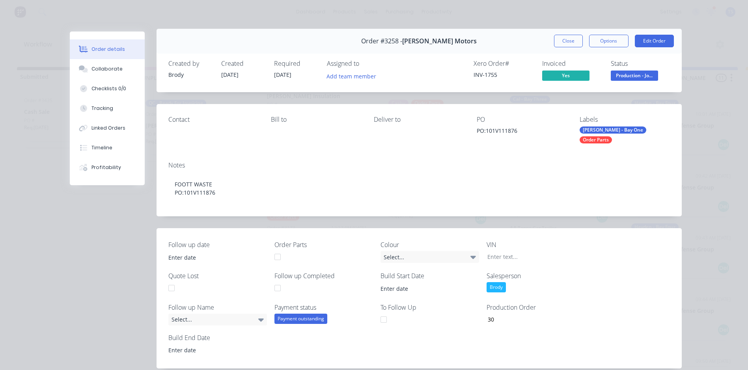
scroll to position [0, 0]
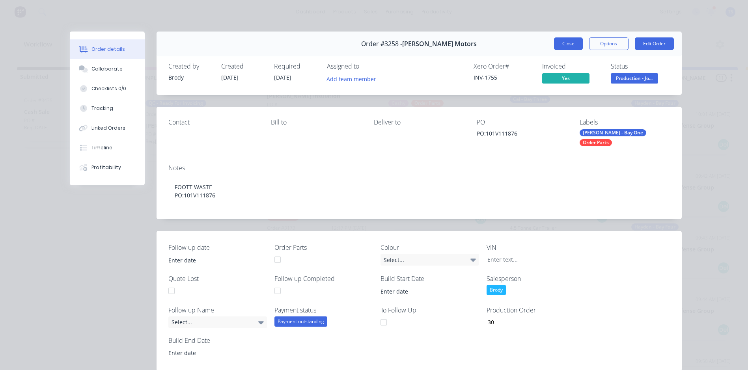
click at [570, 43] on button "Close" at bounding box center [568, 43] width 29 height 13
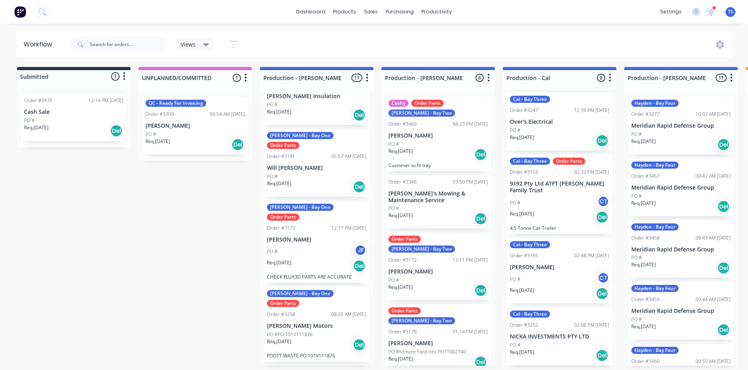
scroll to position [2, 0]
click at [414, 38] on div "Purchase Orders" at bounding box center [425, 39] width 42 height 7
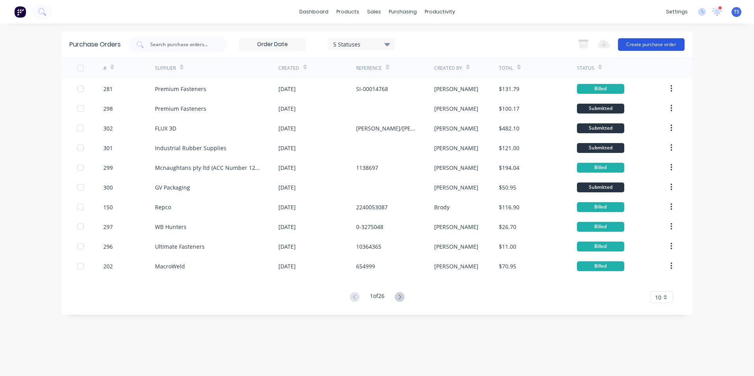
click at [653, 47] on button "Create purchase order" at bounding box center [651, 44] width 67 height 13
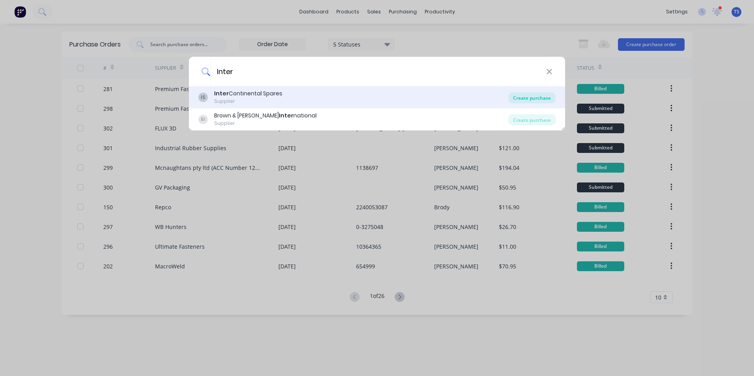
type input "Inter"
click at [539, 98] on div "Create purchase" at bounding box center [532, 97] width 47 height 11
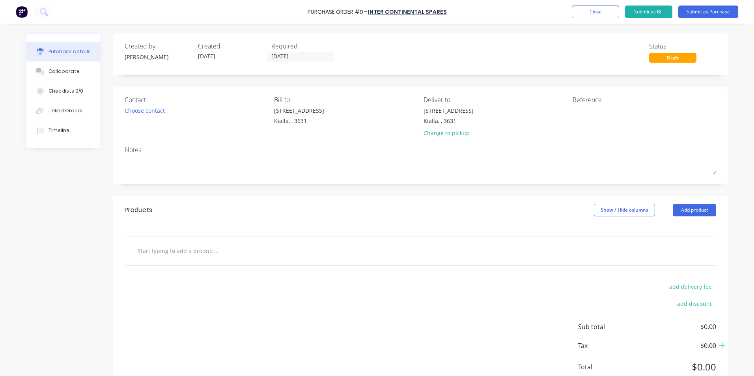
click at [151, 251] on input "text" at bounding box center [216, 251] width 158 height 16
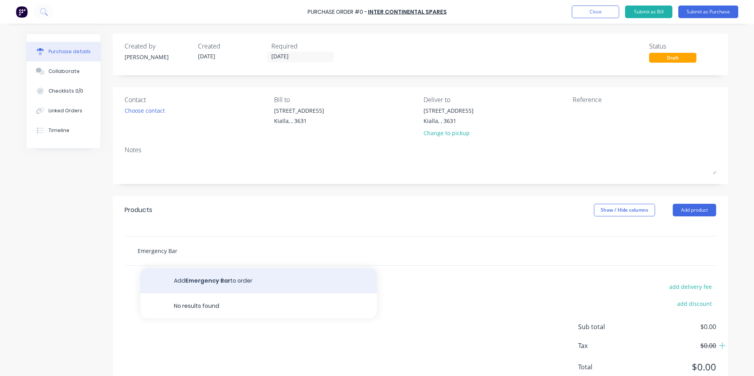
type input "Emergency Bar"
click at [213, 278] on button "Add Emergency Bar to order" at bounding box center [258, 280] width 237 height 25
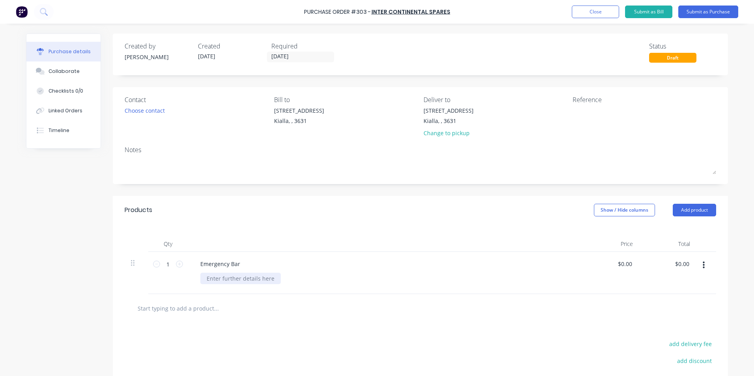
click at [215, 279] on div at bounding box center [240, 278] width 80 height 11
click at [573, 110] on textarea at bounding box center [622, 116] width 99 height 18
type textarea "[PERSON_NAME] Motors"
type textarea "x"
type textarea "[PERSON_NAME] Motors"
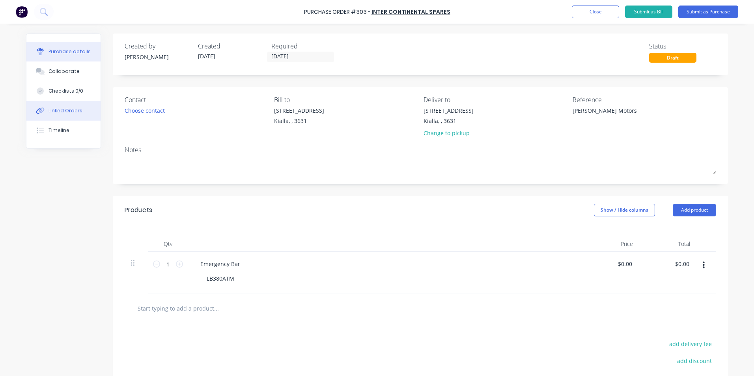
click at [70, 110] on div "Linked Orders" at bounding box center [66, 110] width 34 height 7
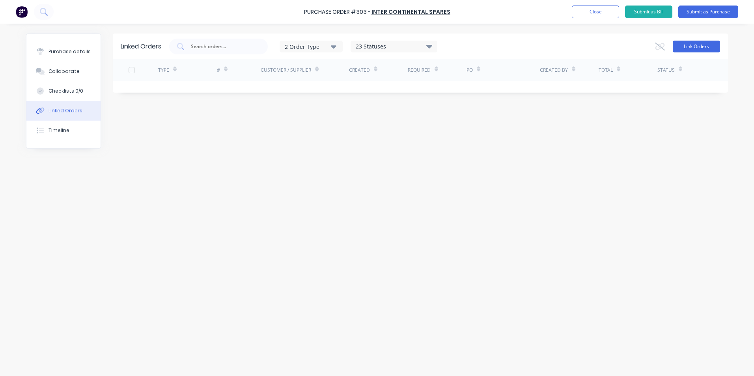
click at [698, 44] on button "Link Orders" at bounding box center [696, 47] width 47 height 12
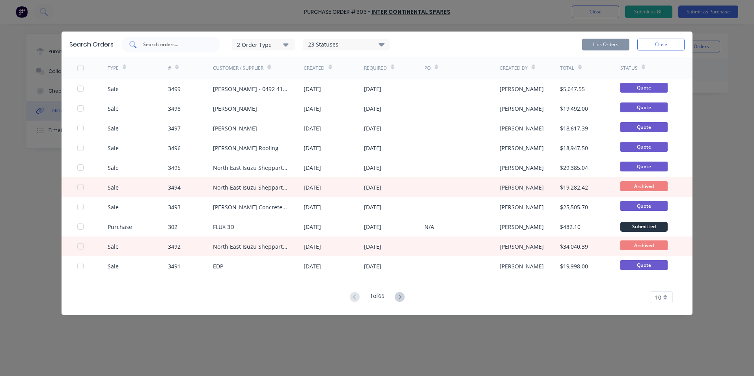
click at [155, 45] on input "text" at bounding box center [174, 45] width 65 height 8
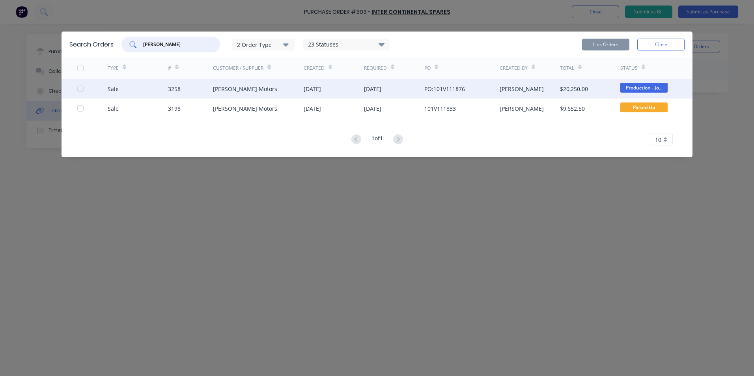
click at [78, 89] on div at bounding box center [81, 89] width 16 height 16
type input "[PERSON_NAME]"
click at [595, 47] on button "Link Orders" at bounding box center [605, 45] width 47 height 12
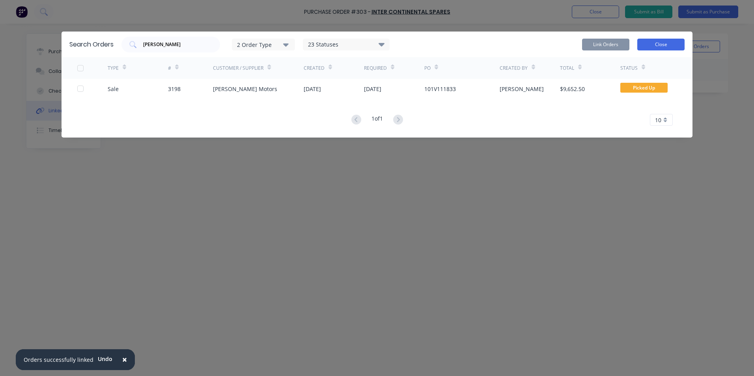
click at [663, 46] on button "Close" at bounding box center [661, 45] width 47 height 12
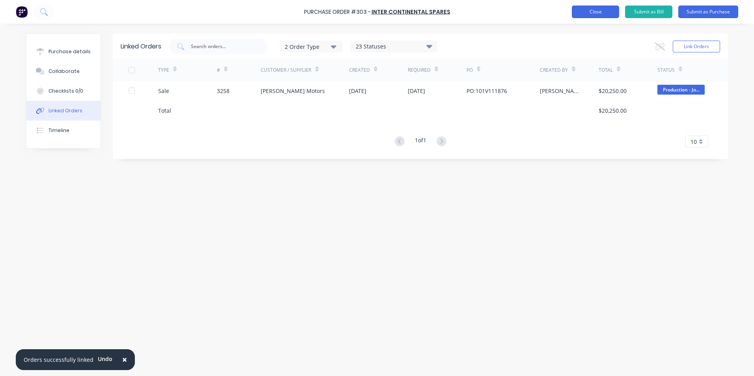
click at [586, 11] on button "Close" at bounding box center [595, 12] width 47 height 13
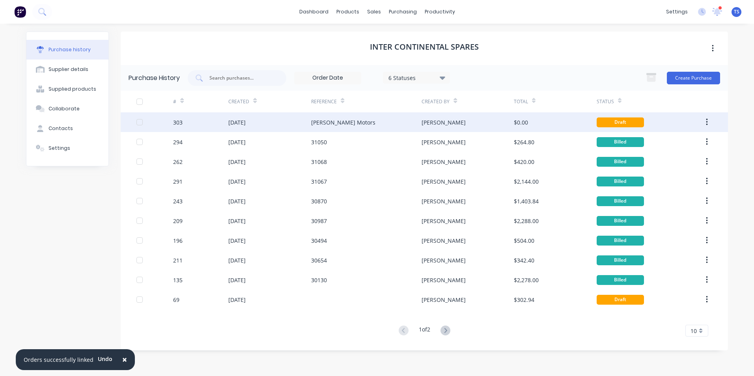
click at [246, 122] on div "[DATE]" at bounding box center [236, 122] width 17 height 8
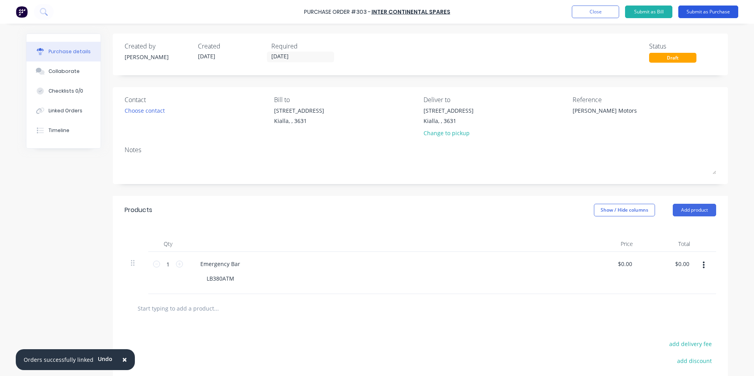
click at [713, 10] on button "Submit as Purchase" at bounding box center [709, 12] width 60 height 13
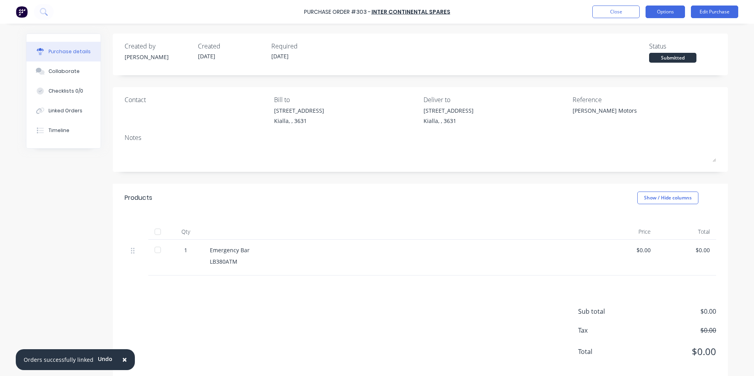
click at [670, 11] on button "Options" at bounding box center [665, 12] width 39 height 13
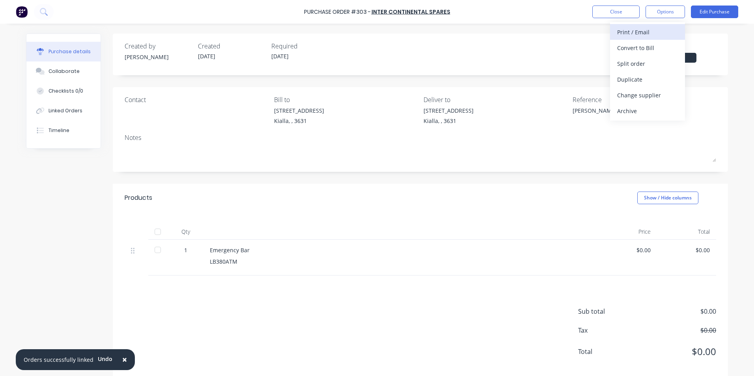
click at [642, 32] on div "Print / Email" at bounding box center [647, 31] width 61 height 11
click at [644, 47] on div "With pricing" at bounding box center [647, 47] width 61 height 11
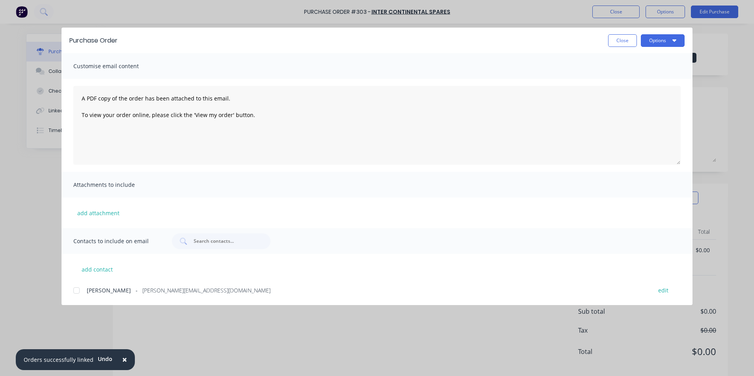
click at [78, 289] on div at bounding box center [77, 291] width 16 height 16
click at [666, 39] on button "Options" at bounding box center [663, 40] width 44 height 13
click at [631, 90] on div "Email" at bounding box center [647, 91] width 61 height 11
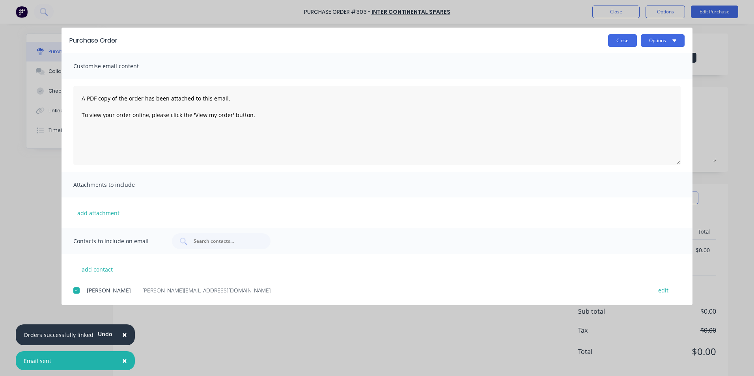
click at [628, 42] on button "Close" at bounding box center [622, 40] width 29 height 13
type textarea "x"
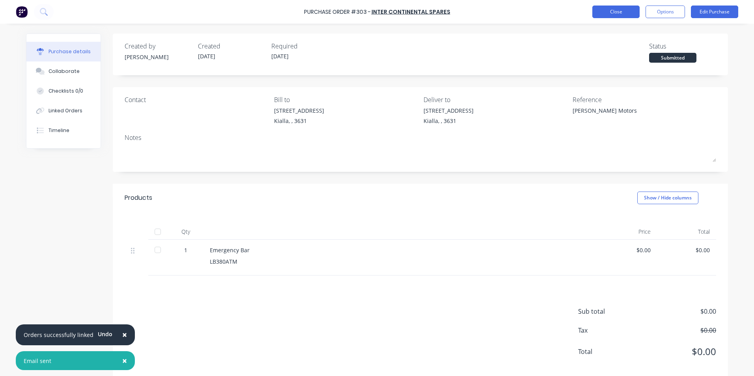
click at [622, 10] on button "Close" at bounding box center [616, 12] width 47 height 13
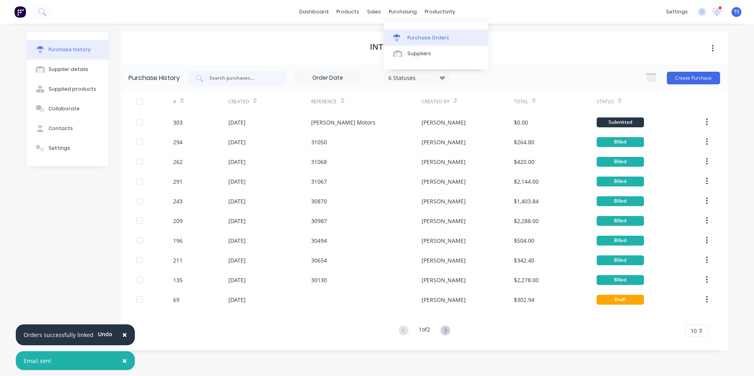
click at [419, 36] on div "Purchase Orders" at bounding box center [429, 37] width 42 height 7
